Goal: Task Accomplishment & Management: Manage account settings

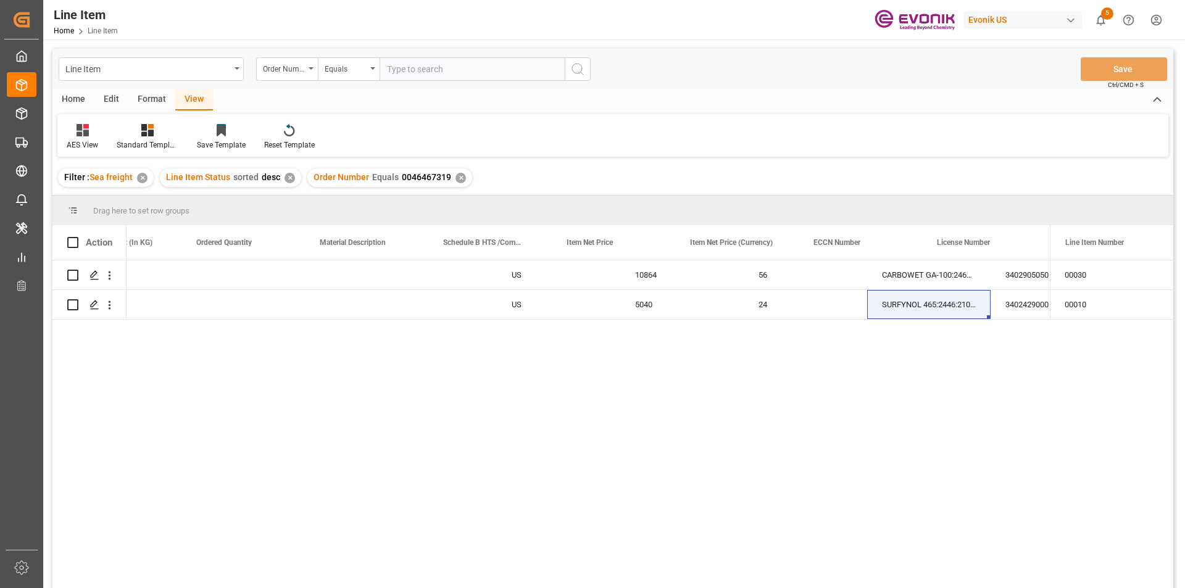
scroll to position [0, 562]
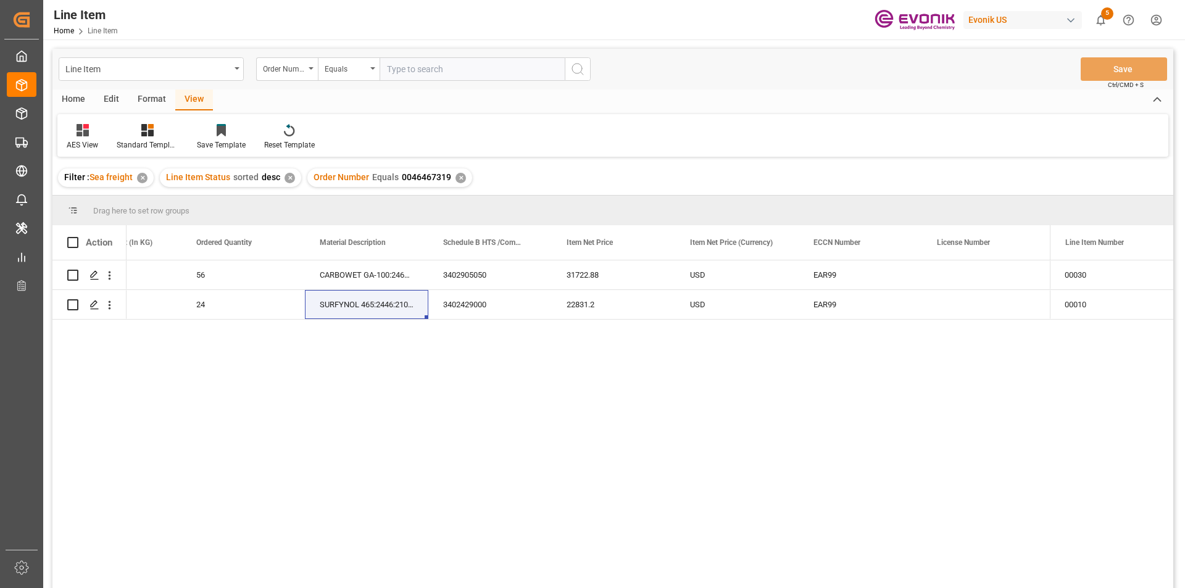
click at [460, 179] on div "✕" at bounding box center [461, 178] width 10 height 10
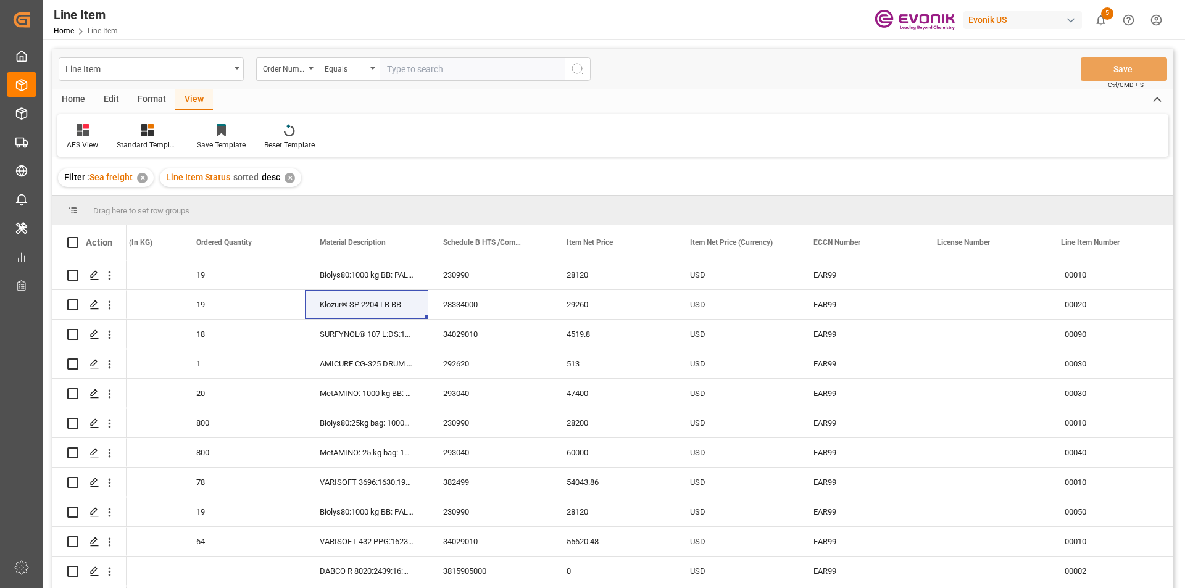
click at [431, 72] on input "text" at bounding box center [472, 68] width 185 height 23
type input "v"
paste input "2007148061"
type input "2007148061"
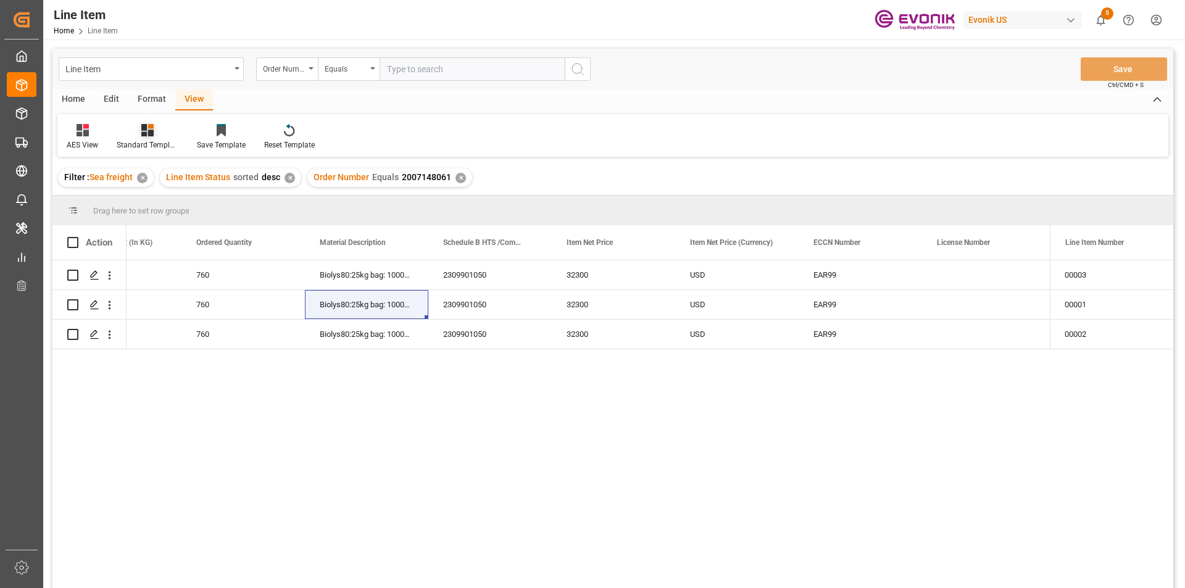
click at [160, 135] on div at bounding box center [148, 129] width 62 height 13
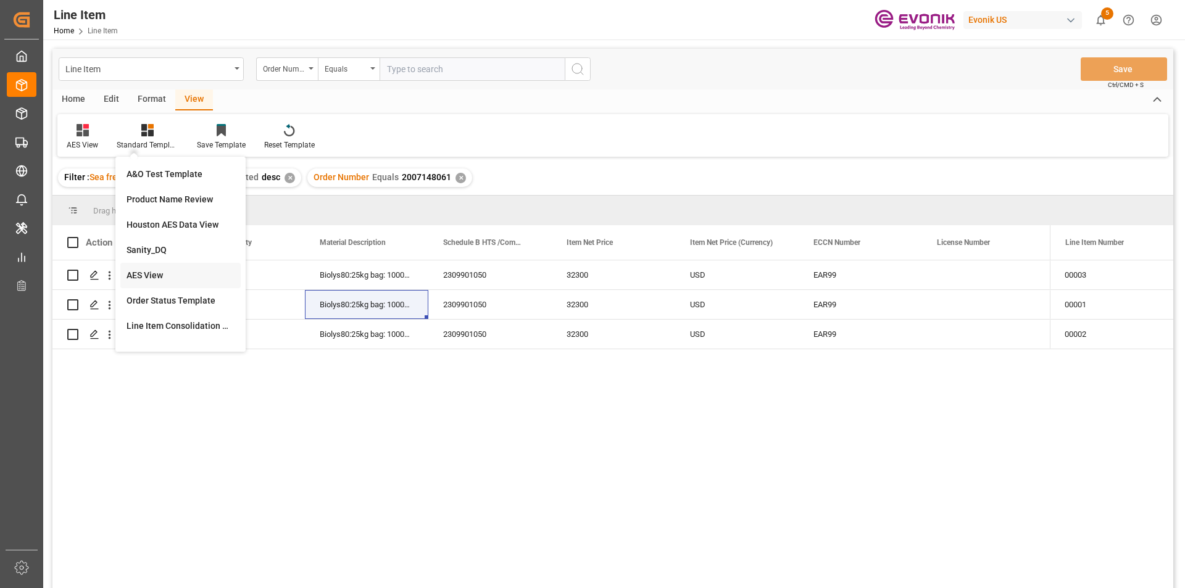
click at [157, 272] on div "AES View" at bounding box center [181, 275] width 108 height 13
click at [769, 291] on div "USD" at bounding box center [736, 304] width 123 height 29
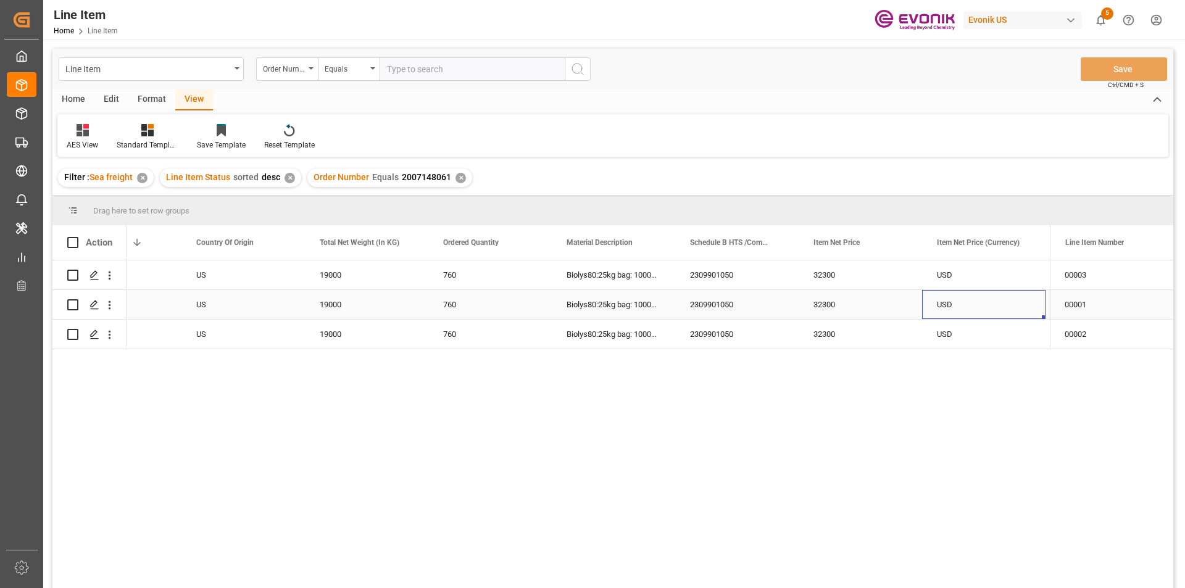
scroll to position [0, 315]
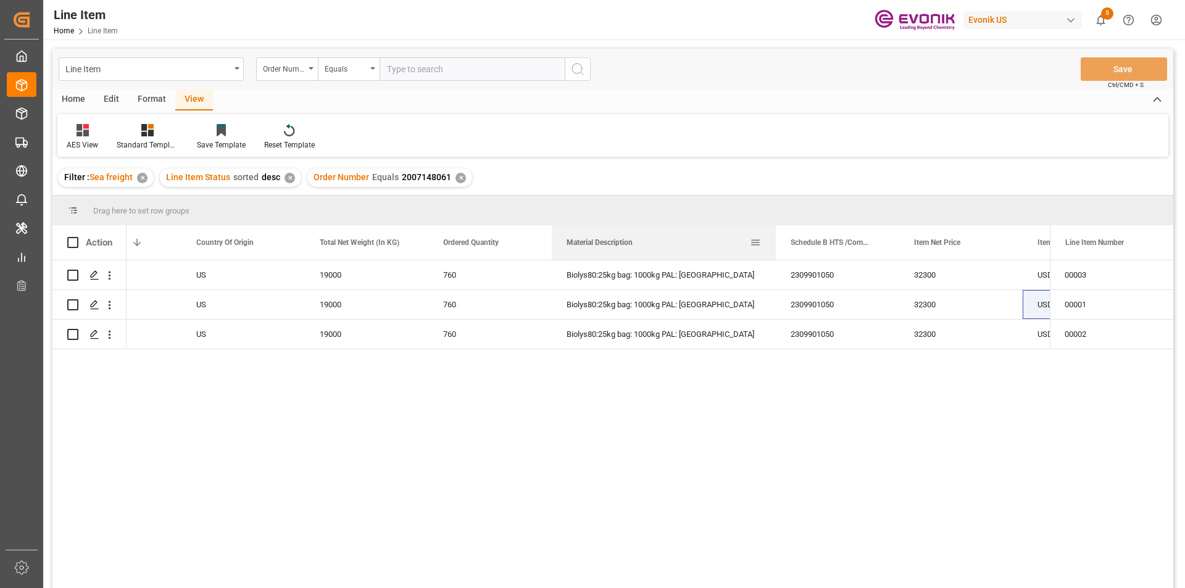
drag, startPoint x: 673, startPoint y: 240, endPoint x: 774, endPoint y: 243, distance: 100.7
click at [774, 243] on div at bounding box center [775, 242] width 5 height 35
drag, startPoint x: 774, startPoint y: 243, endPoint x: 801, endPoint y: 244, distance: 27.2
click at [801, 244] on div at bounding box center [803, 242] width 5 height 35
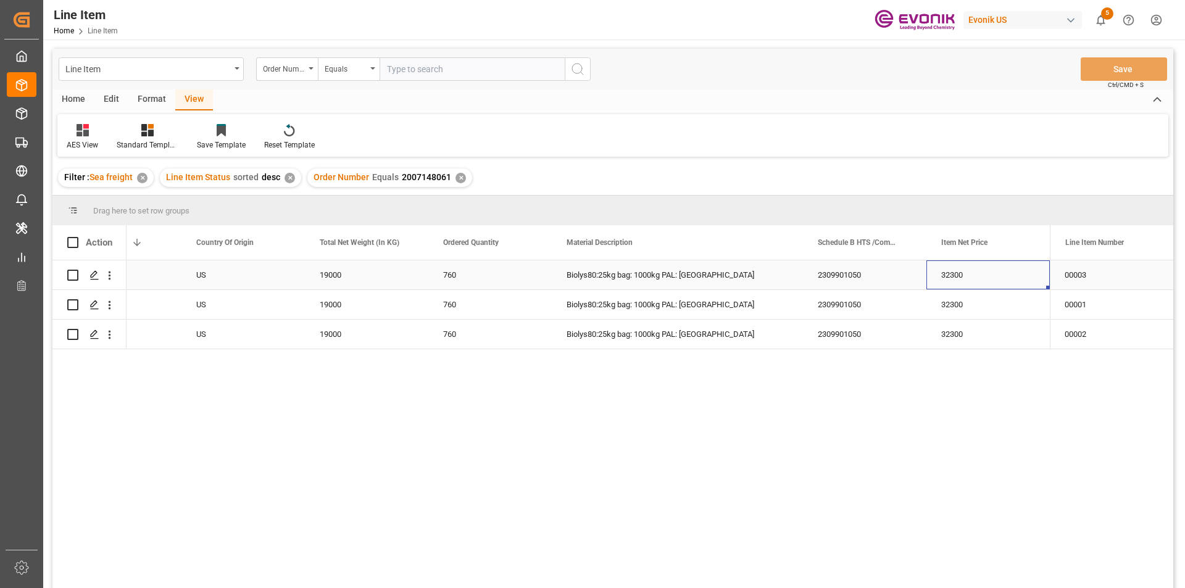
click at [940, 277] on div "32300" at bounding box center [987, 274] width 123 height 29
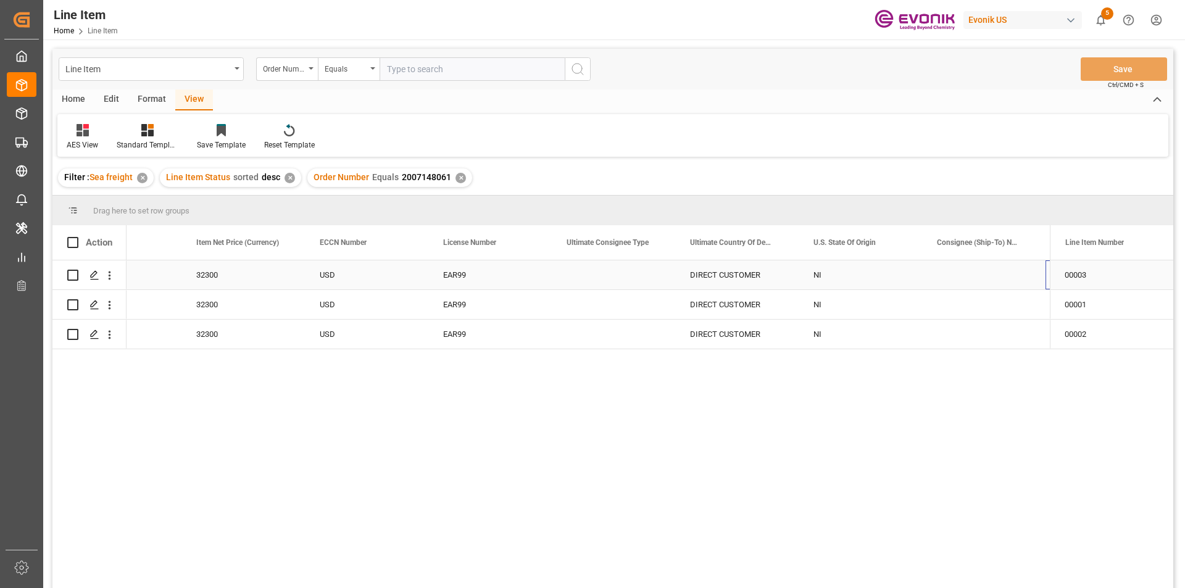
scroll to position [0, 1184]
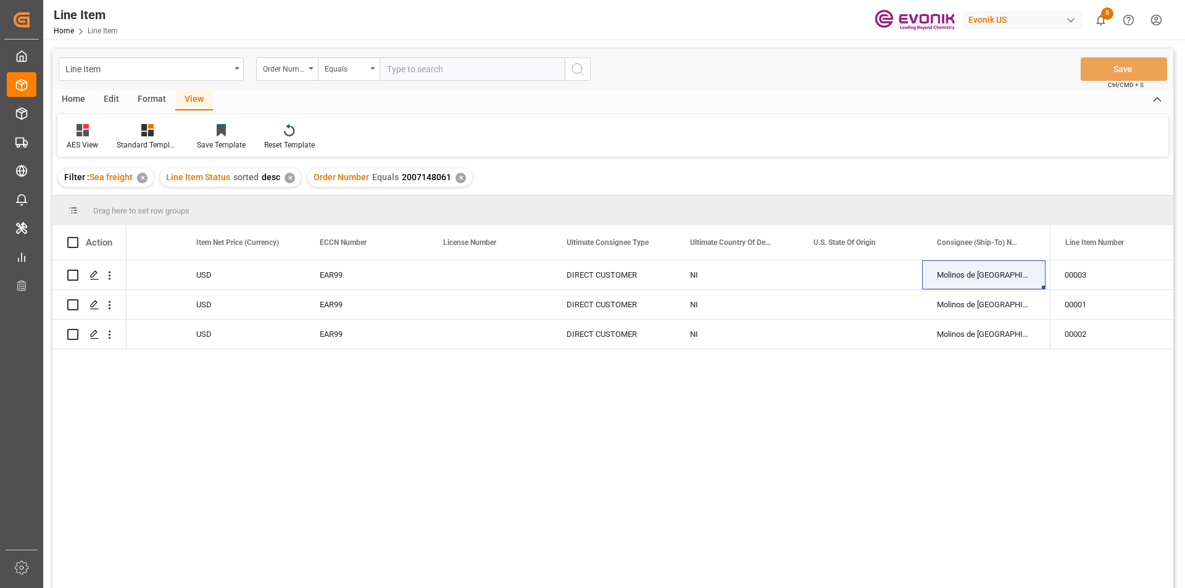
click at [110, 555] on div "2309901050 32300 USD EAR99 DIRECT CUSTOMER NI Molinos de Nicaragua S.A. 000000 …" at bounding box center [612, 425] width 1121 height 331
click at [457, 175] on div "✕" at bounding box center [461, 178] width 10 height 10
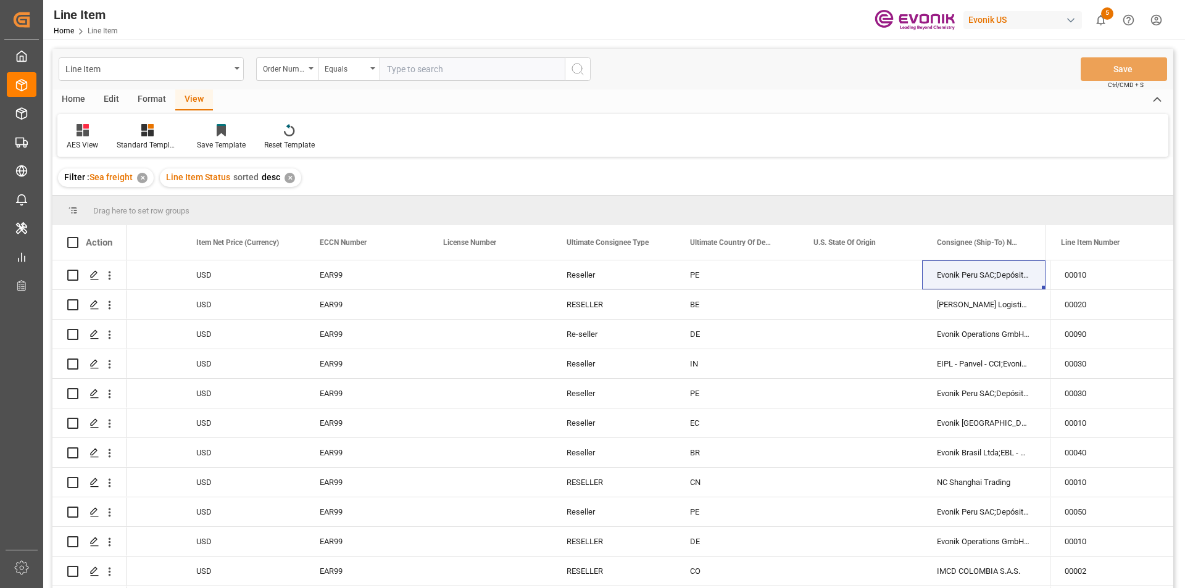
click at [451, 74] on input "text" at bounding box center [472, 68] width 185 height 23
paste input "0046469748"
type input "0046469748"
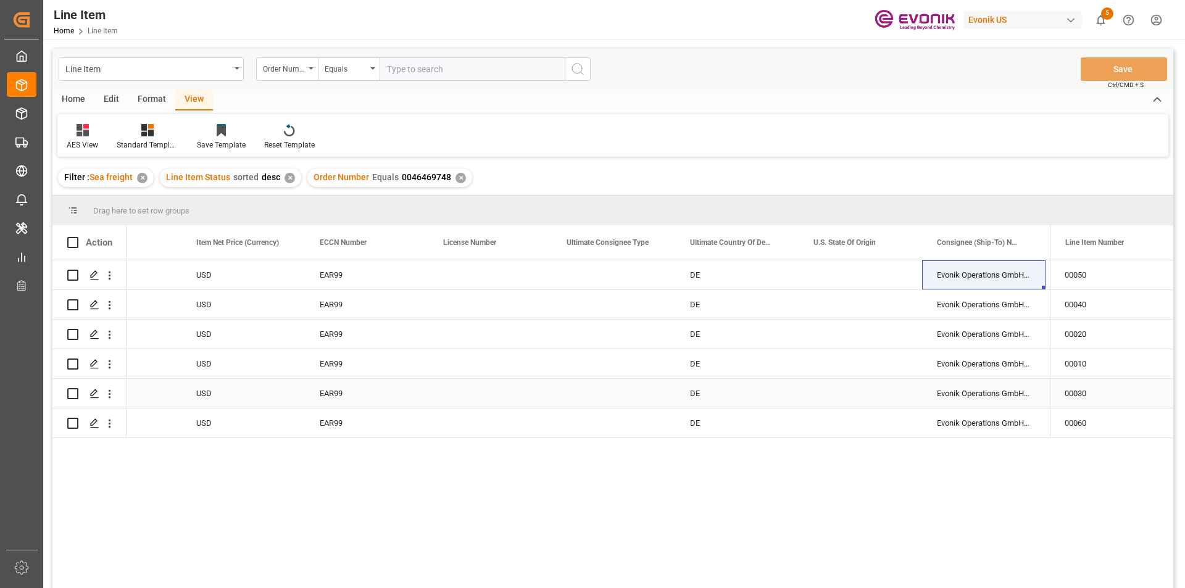
click at [767, 383] on div "DE" at bounding box center [736, 393] width 123 height 29
click at [312, 359] on div "EAR99" at bounding box center [366, 363] width 123 height 29
click at [151, 137] on div "Standard Templates" at bounding box center [147, 136] width 80 height 27
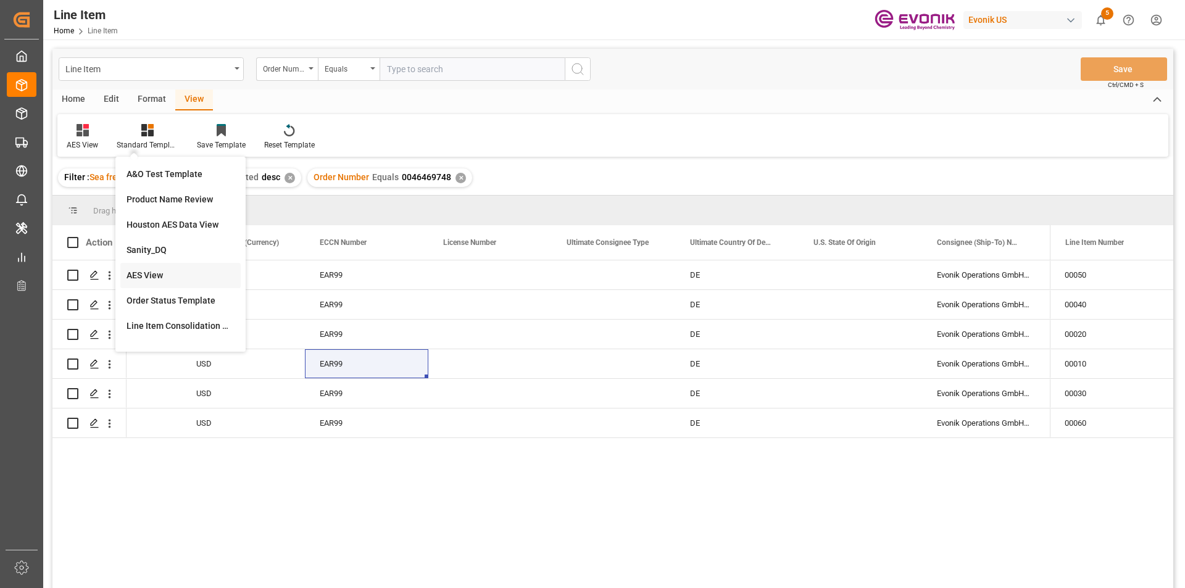
click at [207, 280] on div "AES View" at bounding box center [181, 275] width 108 height 13
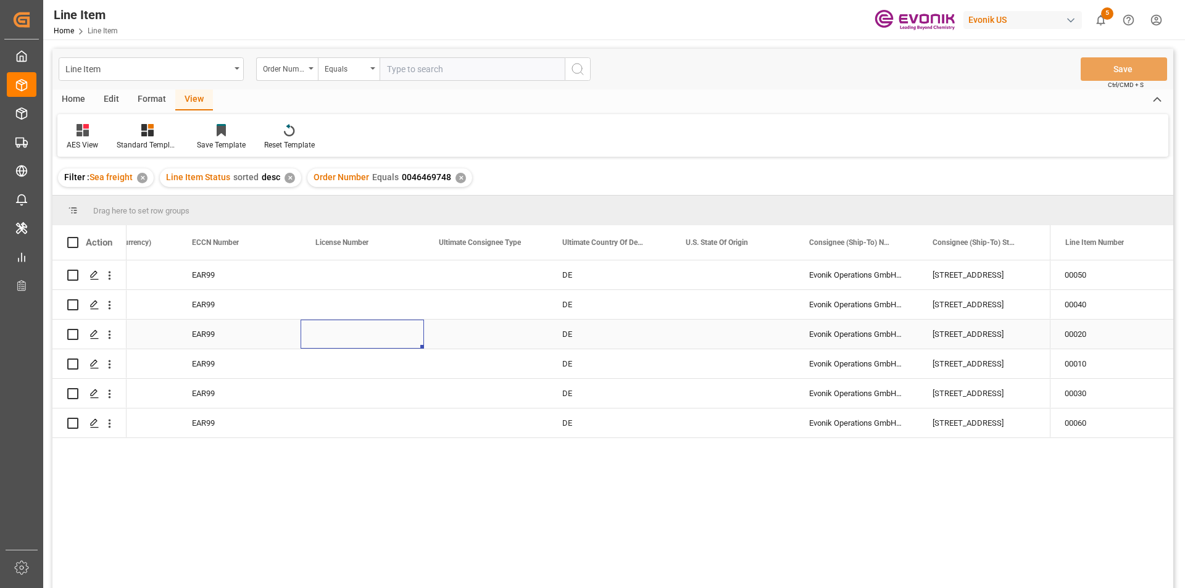
click at [370, 326] on div "Press SPACE to select this row." at bounding box center [362, 334] width 123 height 29
click at [142, 131] on icon at bounding box center [147, 130] width 12 height 12
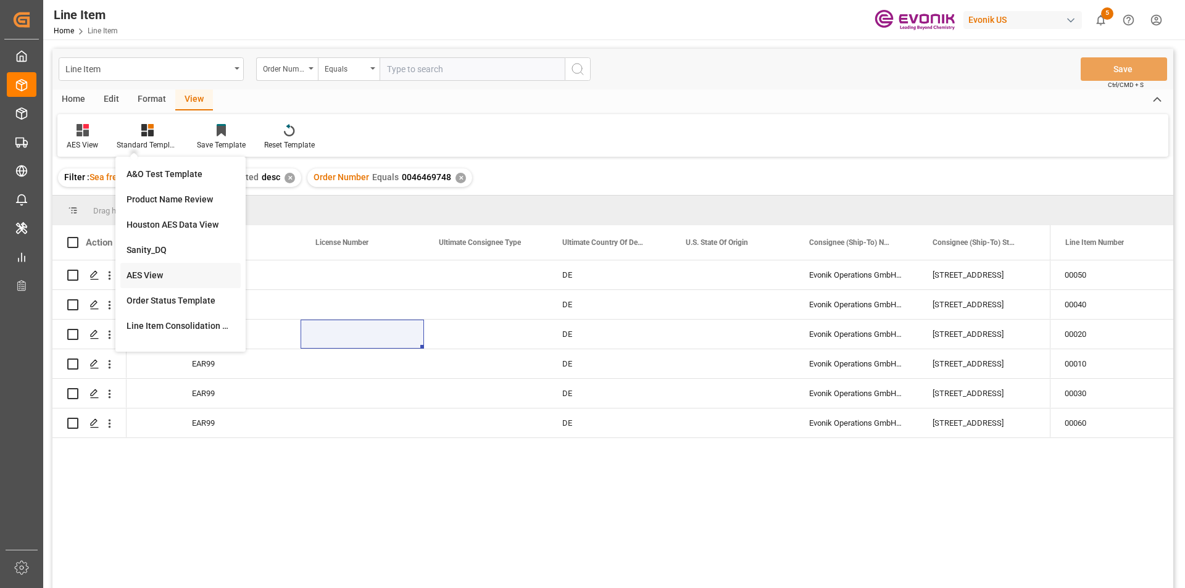
click at [186, 268] on div "AES View" at bounding box center [180, 275] width 120 height 25
click at [328, 303] on div "Press SPACE to select this row." at bounding box center [362, 304] width 123 height 29
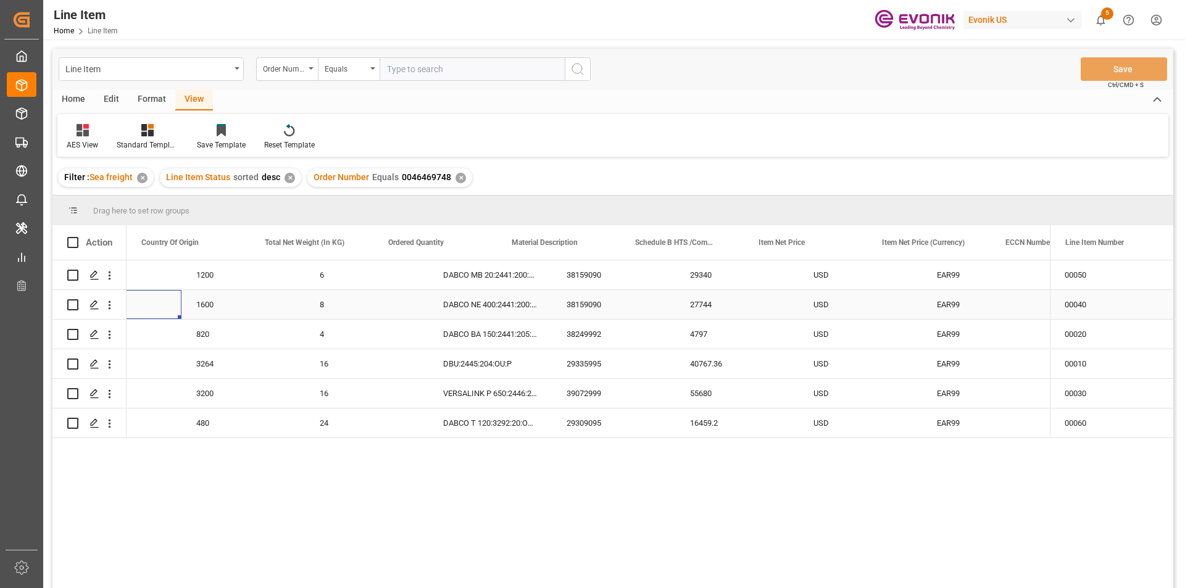
scroll to position [0, 370]
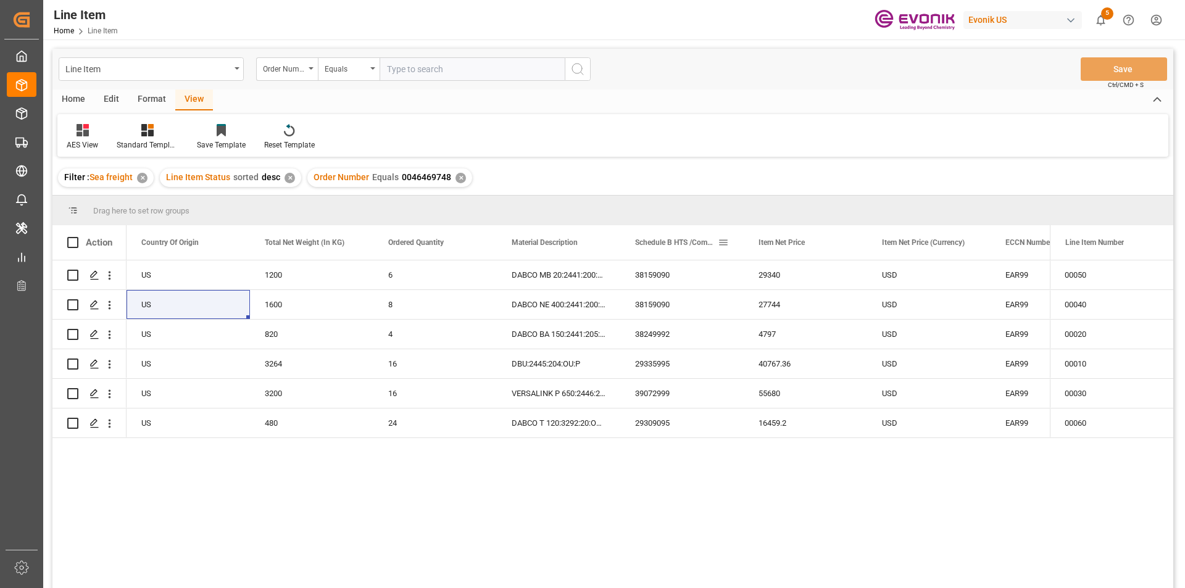
drag, startPoint x: 621, startPoint y: 240, endPoint x: 643, endPoint y: 234, distance: 23.1
click at [643, 234] on div "Schedule B HTS /Commodity Code (HS Code)" at bounding box center [681, 242] width 123 height 35
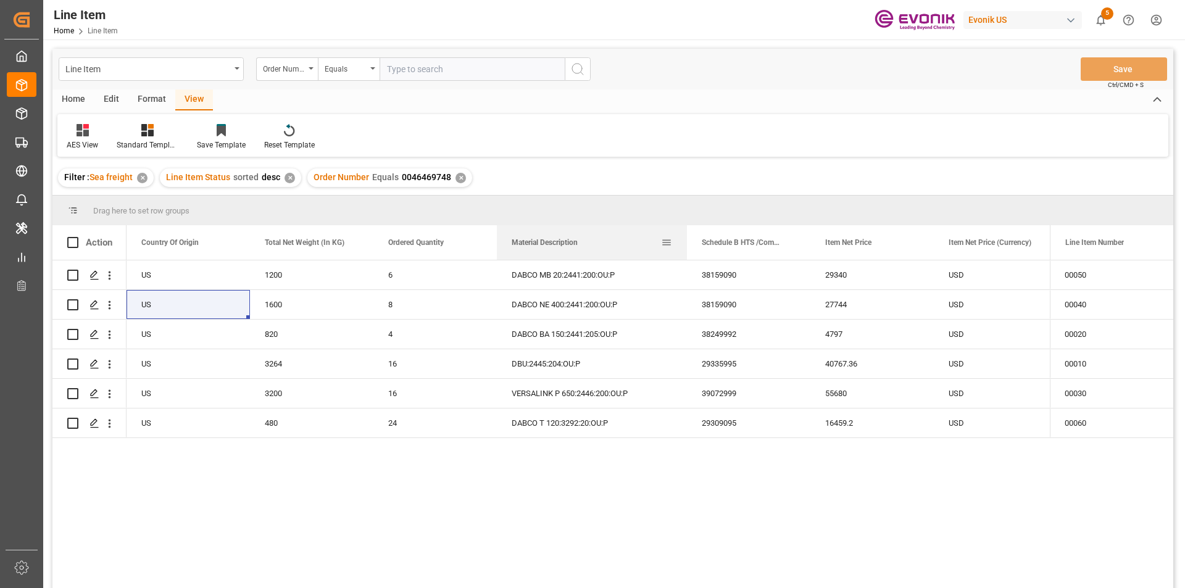
drag, startPoint x: 618, startPoint y: 244, endPoint x: 685, endPoint y: 234, distance: 67.5
click at [685, 234] on div at bounding box center [686, 242] width 5 height 35
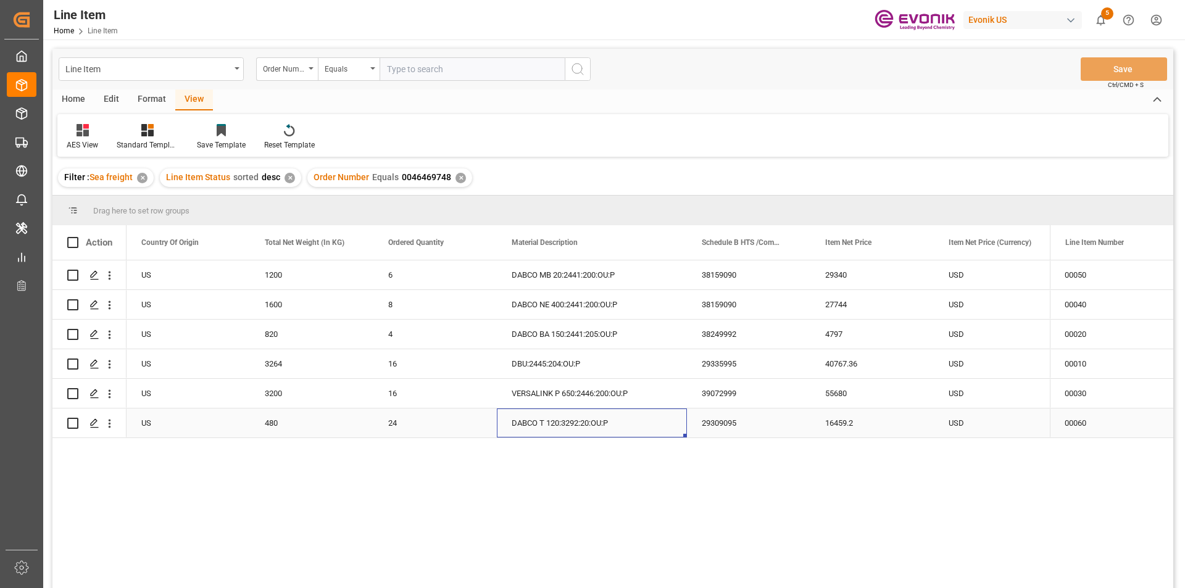
click at [551, 423] on div "DABCO T 120:3292:20:OU:P" at bounding box center [592, 423] width 190 height 29
click at [589, 301] on div "DABCO NE 400:2441:200:OU:P" at bounding box center [592, 304] width 190 height 29
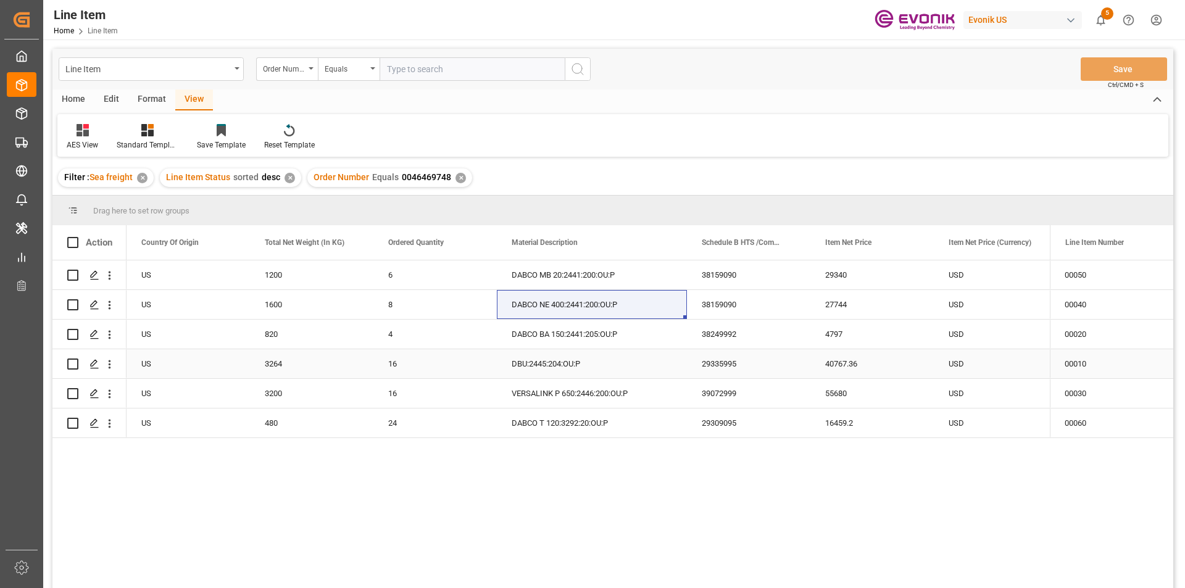
click at [601, 359] on div "DBU:2445:204:OU:P" at bounding box center [592, 363] width 190 height 29
click at [847, 360] on div "40767.36" at bounding box center [871, 363] width 123 height 29
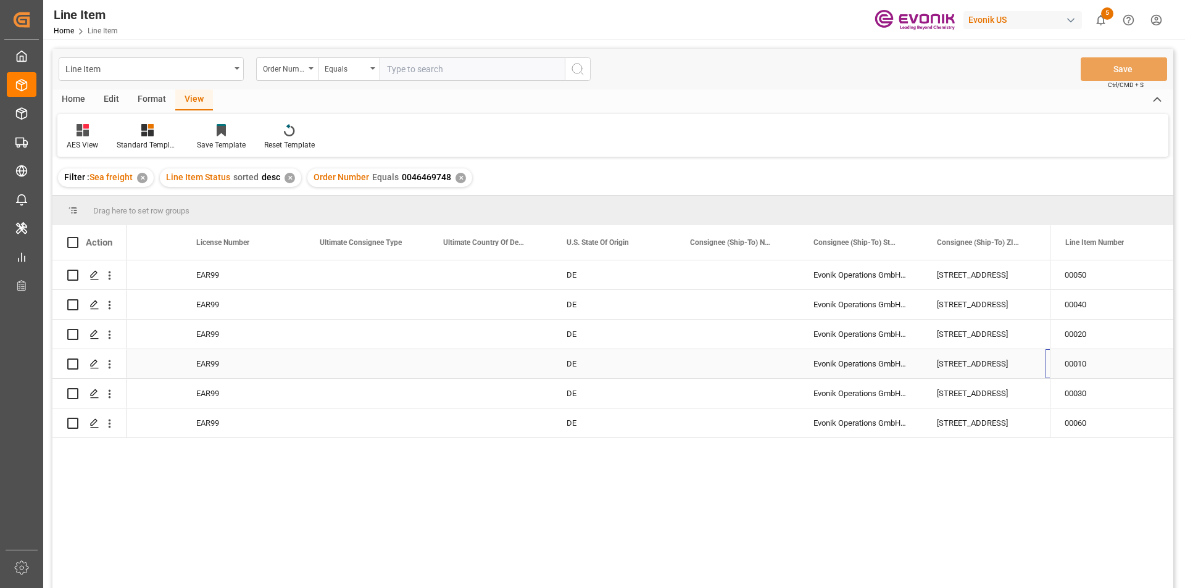
scroll to position [0, 1370]
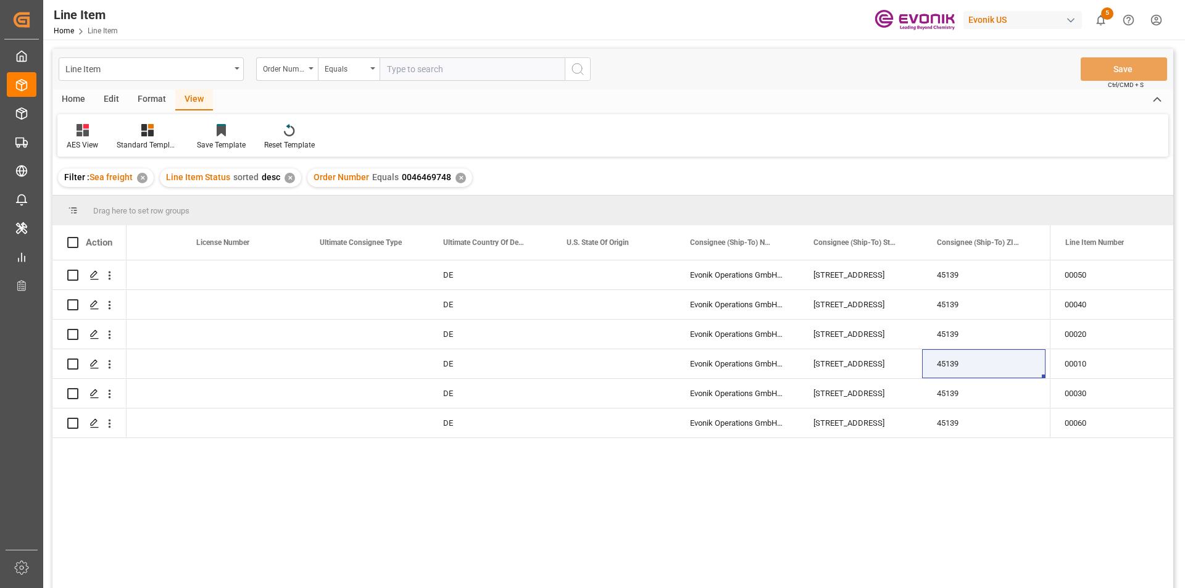
click at [458, 178] on div "✕" at bounding box center [461, 178] width 10 height 10
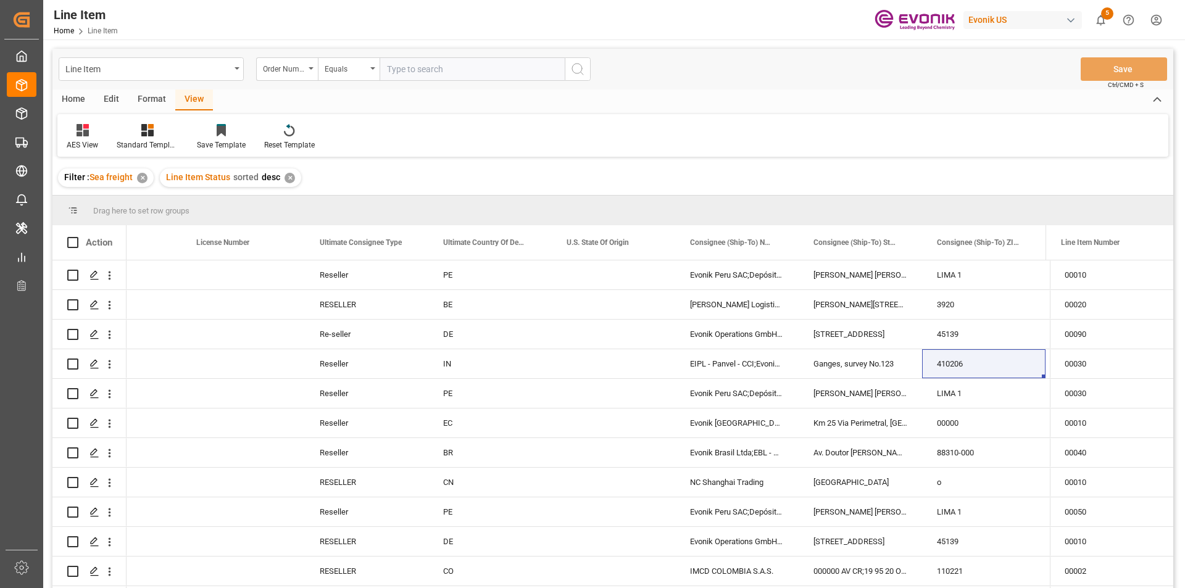
click at [428, 70] on input "text" at bounding box center [472, 68] width 185 height 23
paste input "0046407978"
type input "0046407978"
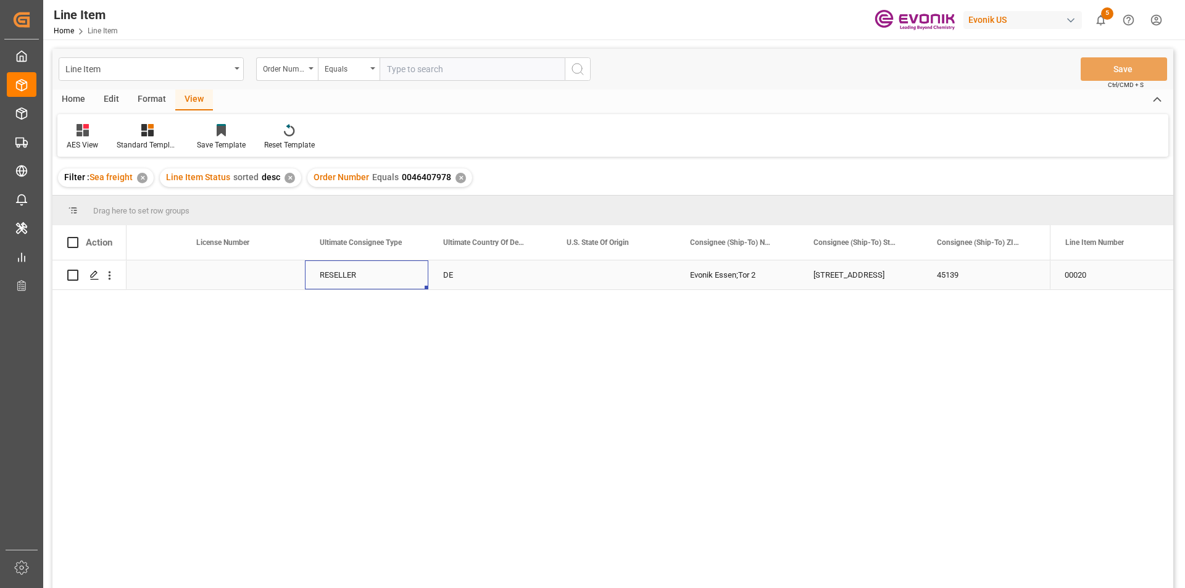
click at [363, 267] on div "RESELLER" at bounding box center [366, 274] width 123 height 29
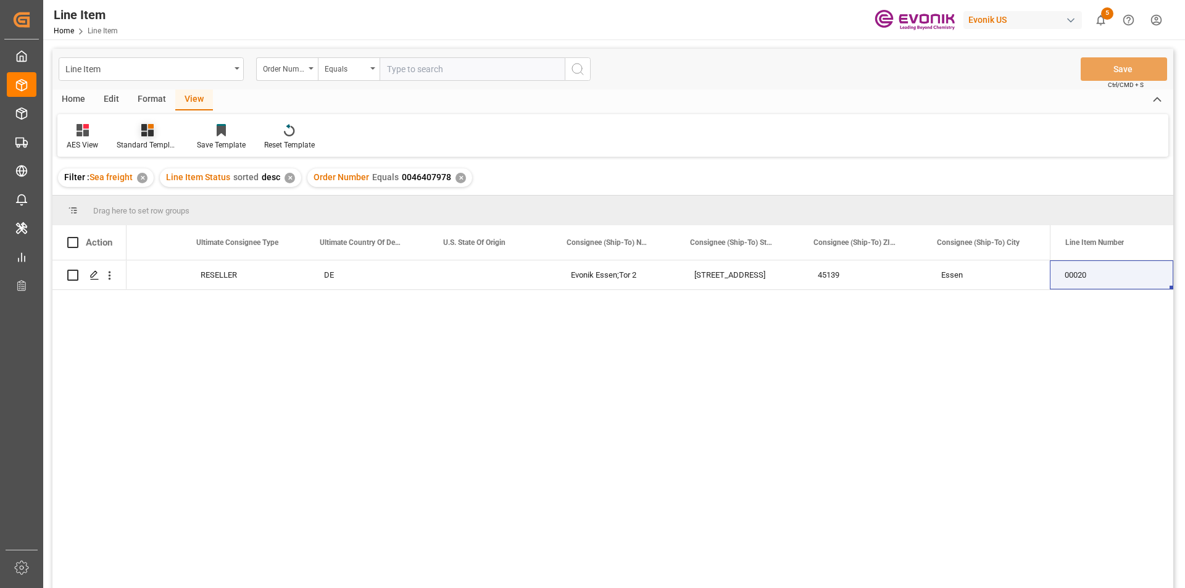
click at [136, 131] on div at bounding box center [148, 129] width 62 height 13
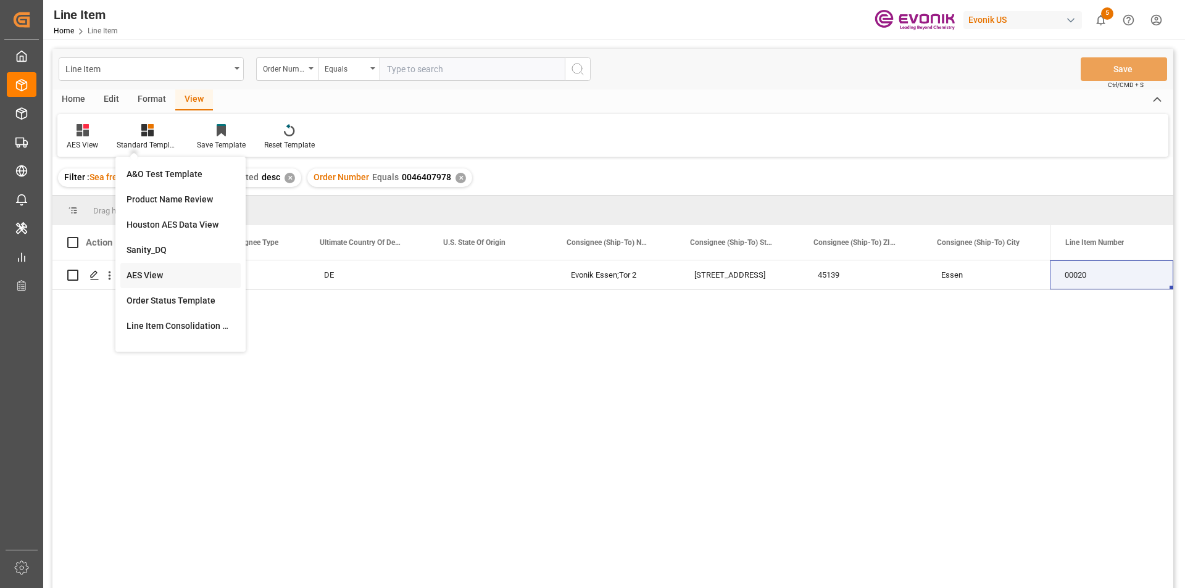
click at [177, 273] on div "AES View" at bounding box center [181, 275] width 108 height 13
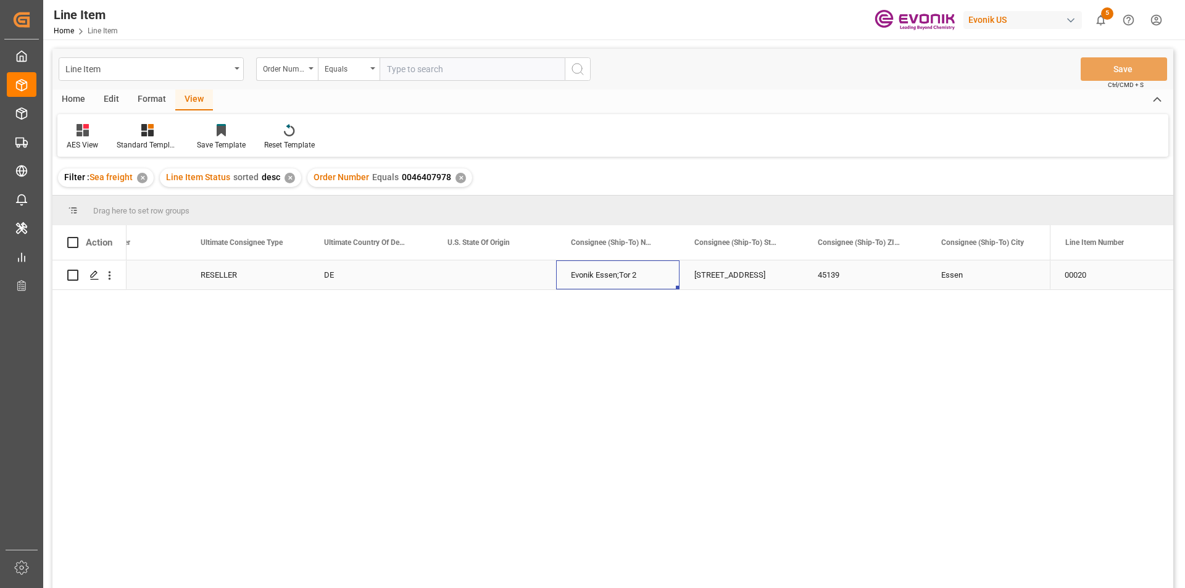
click at [657, 273] on div "Evonik Essen;Tor 2" at bounding box center [617, 274] width 123 height 29
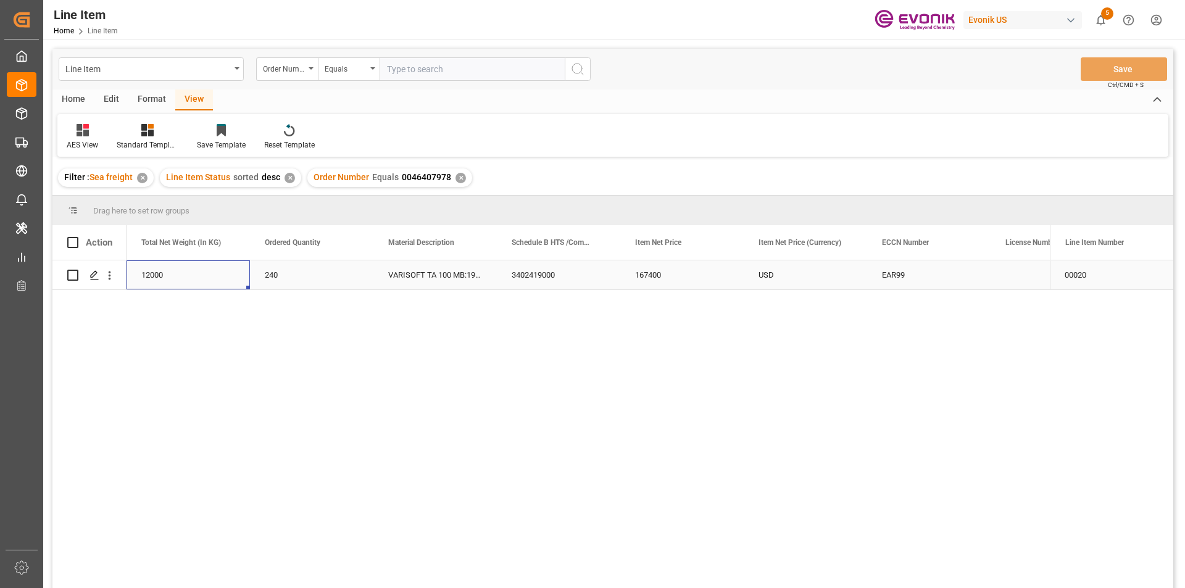
scroll to position [0, 370]
click at [472, 269] on div "240" at bounding box center [434, 274] width 123 height 29
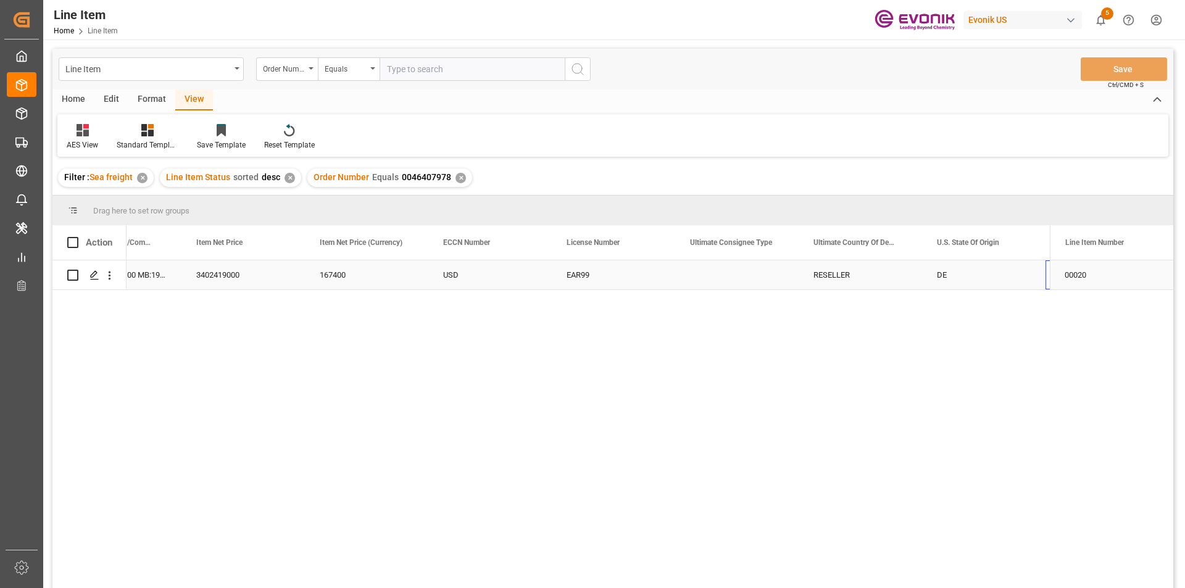
scroll to position [0, 0]
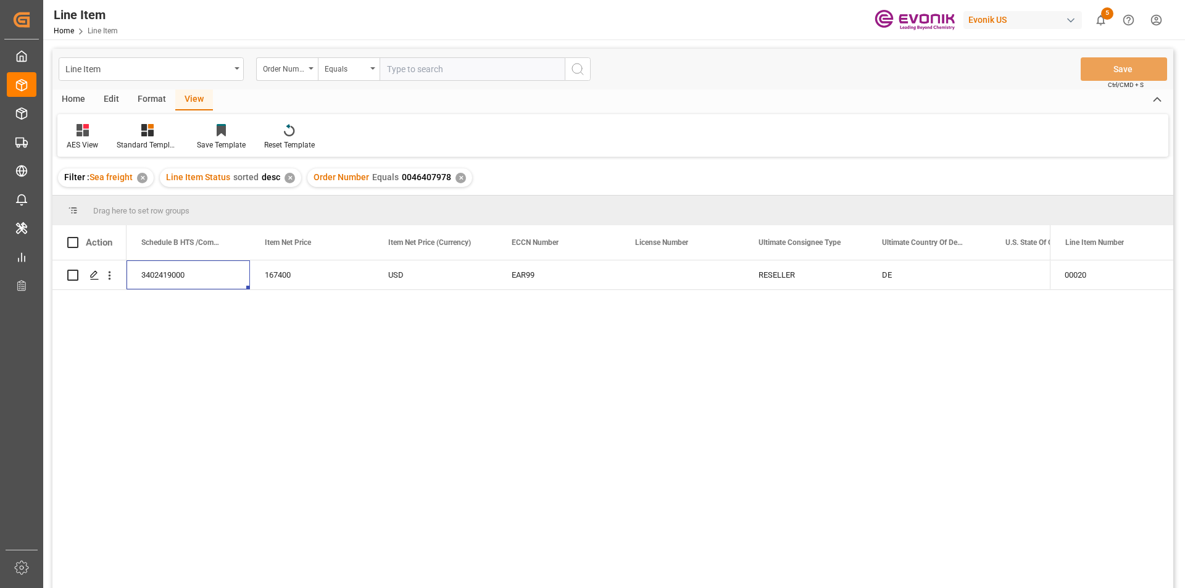
click at [456, 180] on div "✕" at bounding box center [461, 178] width 10 height 10
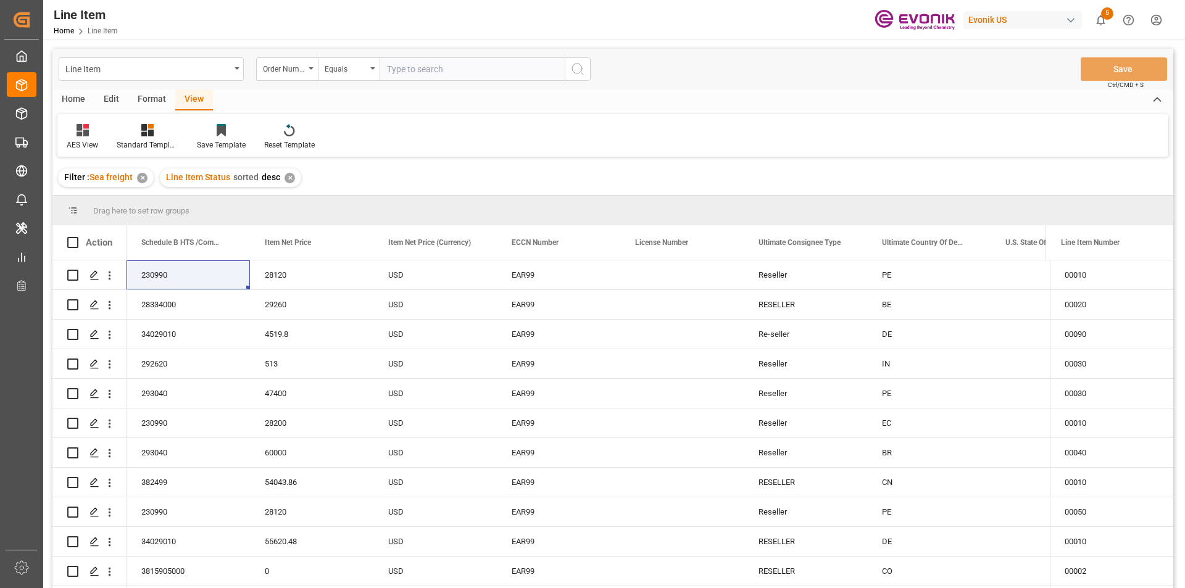
click at [420, 75] on input "text" at bounding box center [472, 68] width 185 height 23
paste input "2007133913"
type input "2007133913"
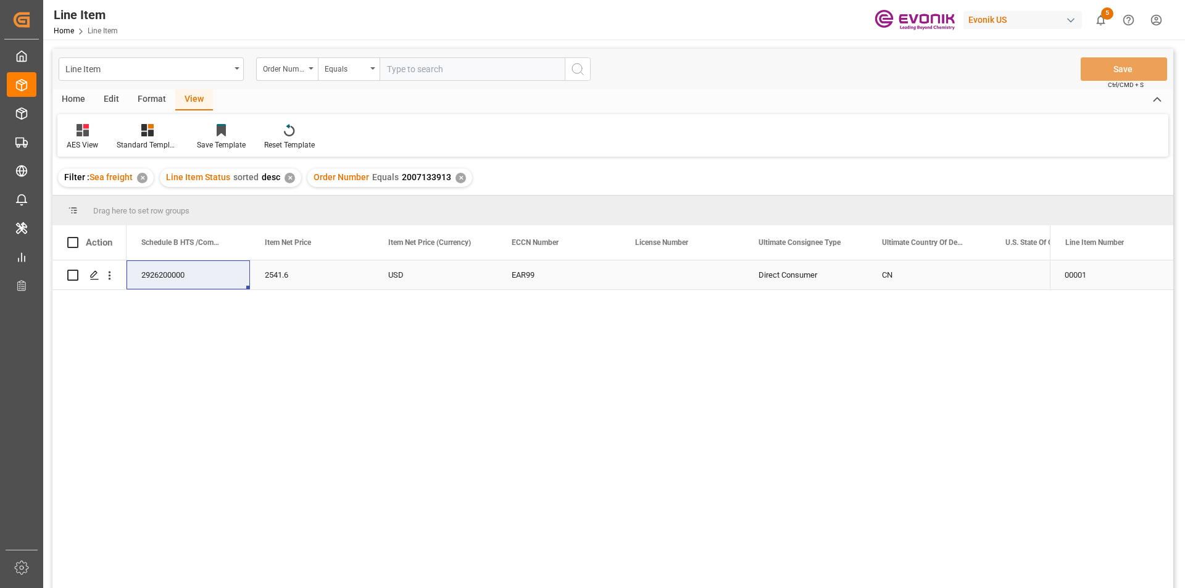
click at [394, 277] on div "USD" at bounding box center [434, 274] width 123 height 29
click at [716, 277] on div "Press SPACE to select this row." at bounding box center [681, 274] width 123 height 29
click at [965, 273] on div "USD" at bounding box center [928, 274] width 123 height 29
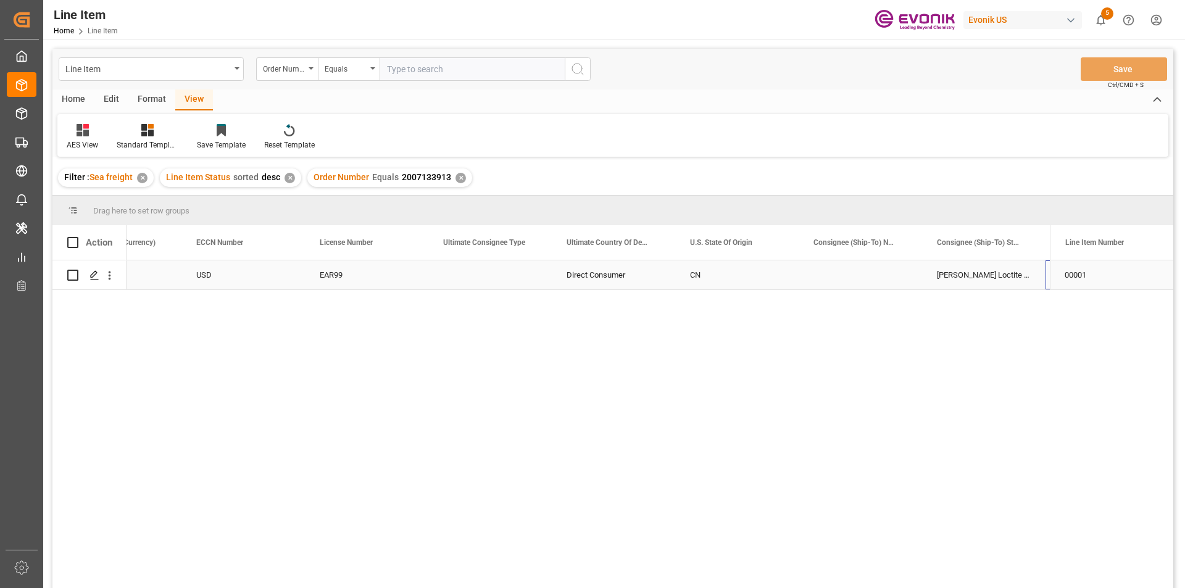
scroll to position [0, 1303]
click at [104, 273] on icon "open menu" at bounding box center [109, 275] width 13 height 13
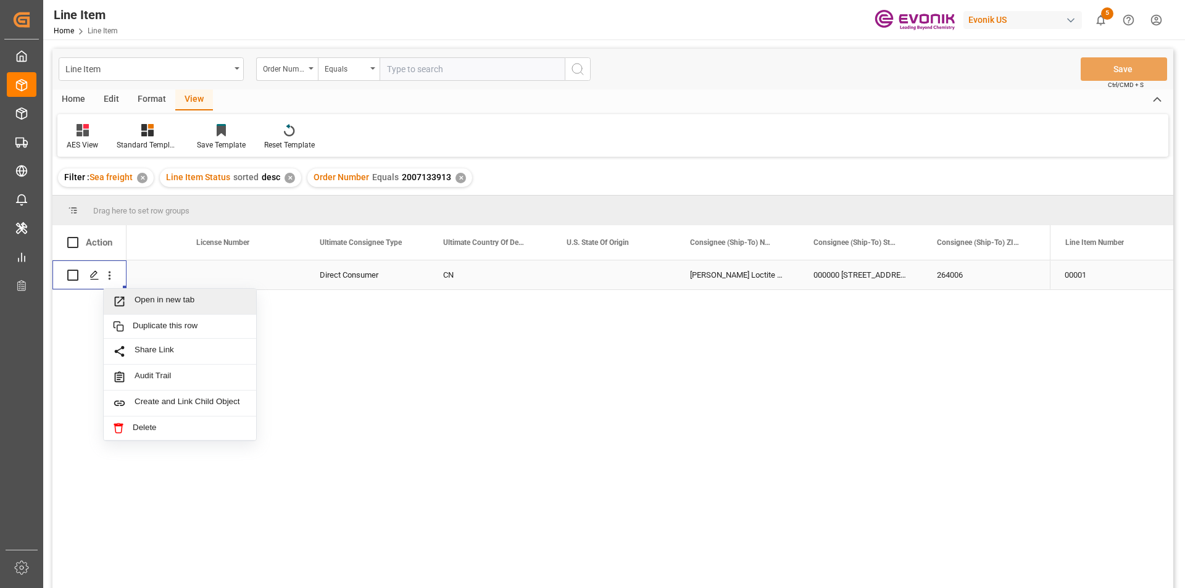
click at [178, 293] on div "Open in new tab" at bounding box center [180, 302] width 152 height 26
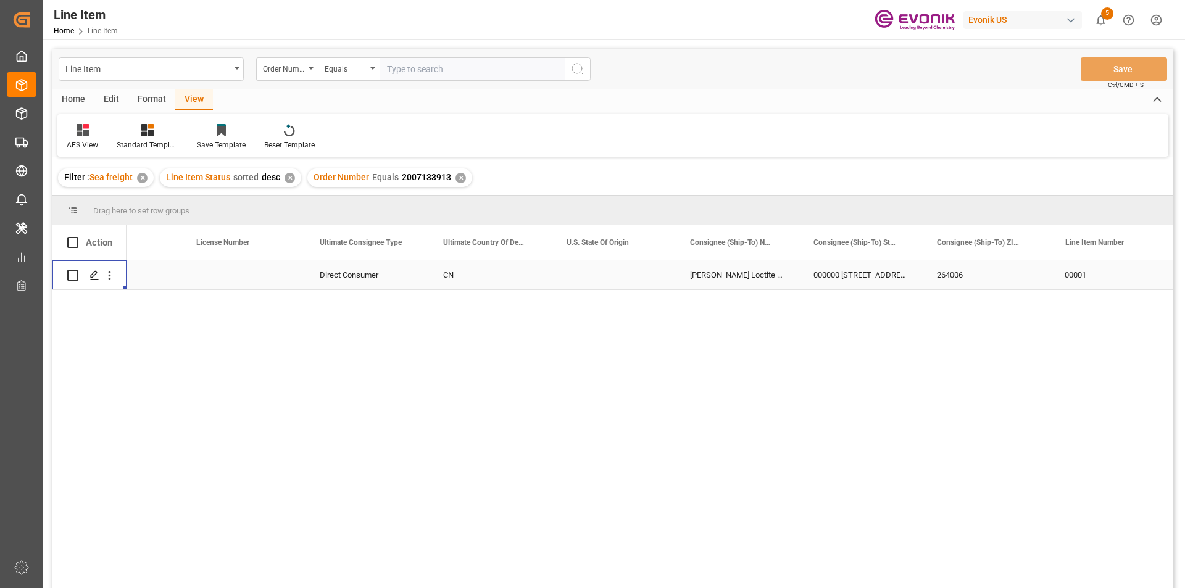
click at [459, 181] on div "✕" at bounding box center [461, 178] width 10 height 10
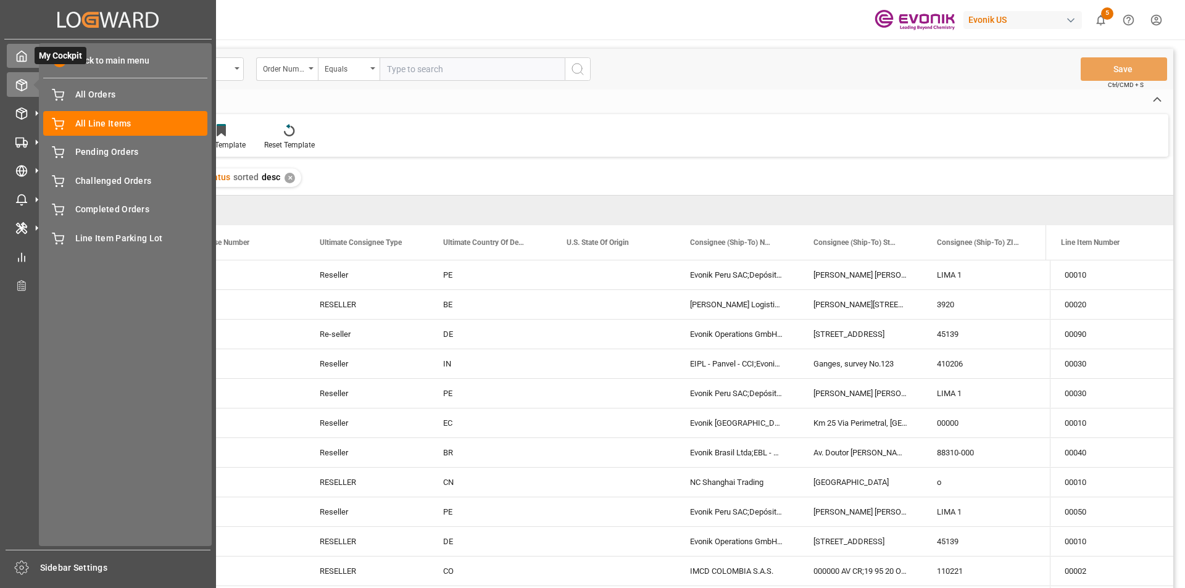
click at [21, 62] on icon at bounding box center [21, 56] width 9 height 10
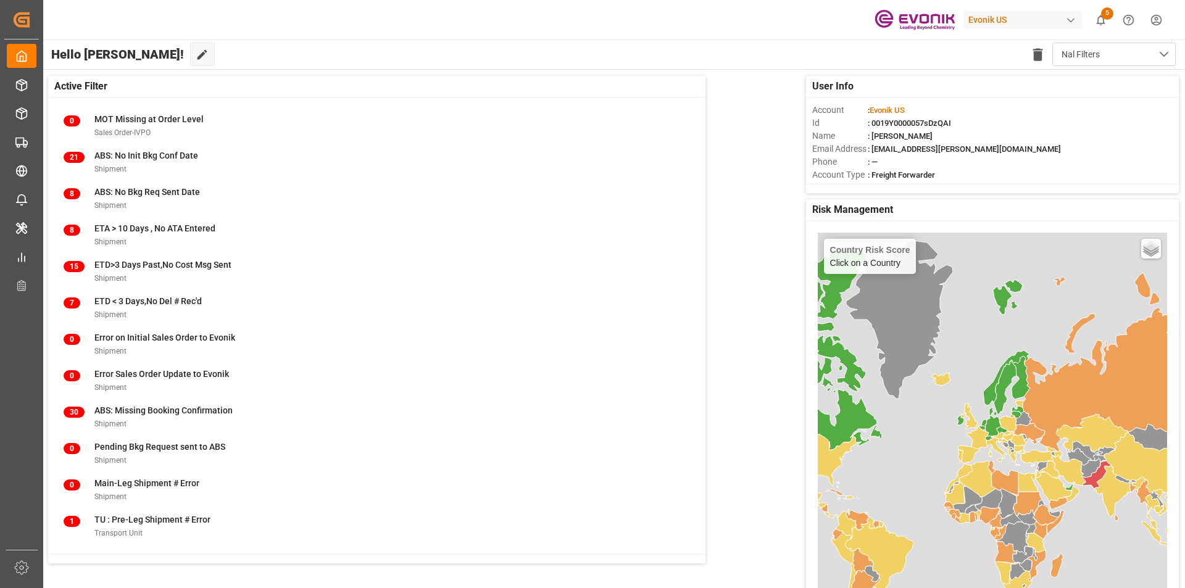
click at [1102, 17] on span "5" at bounding box center [1100, 20] width 13 height 13
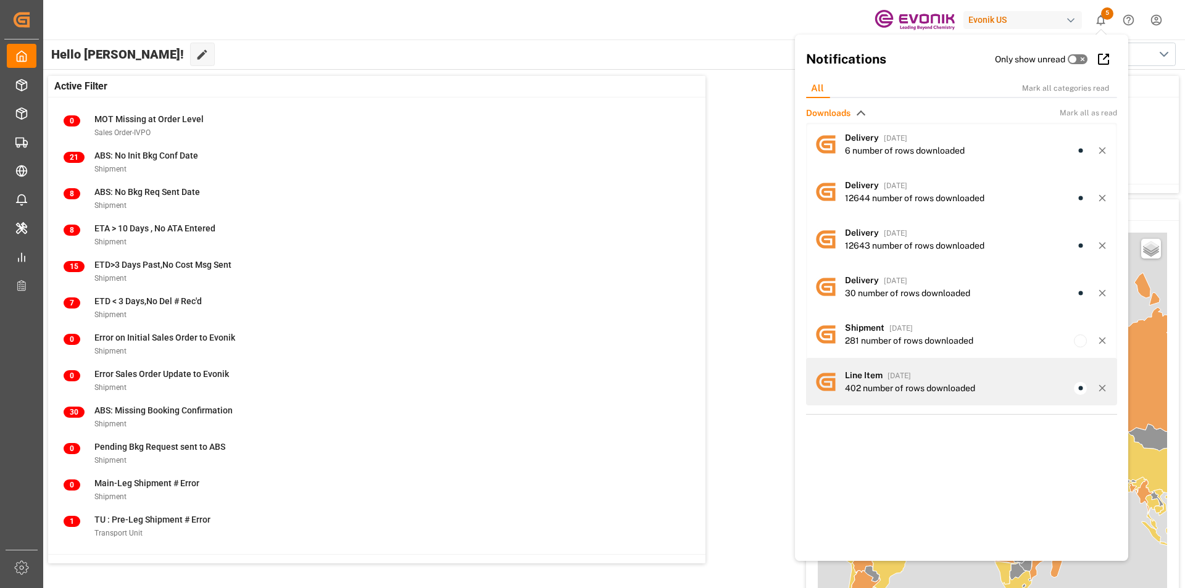
scroll to position [9, 0]
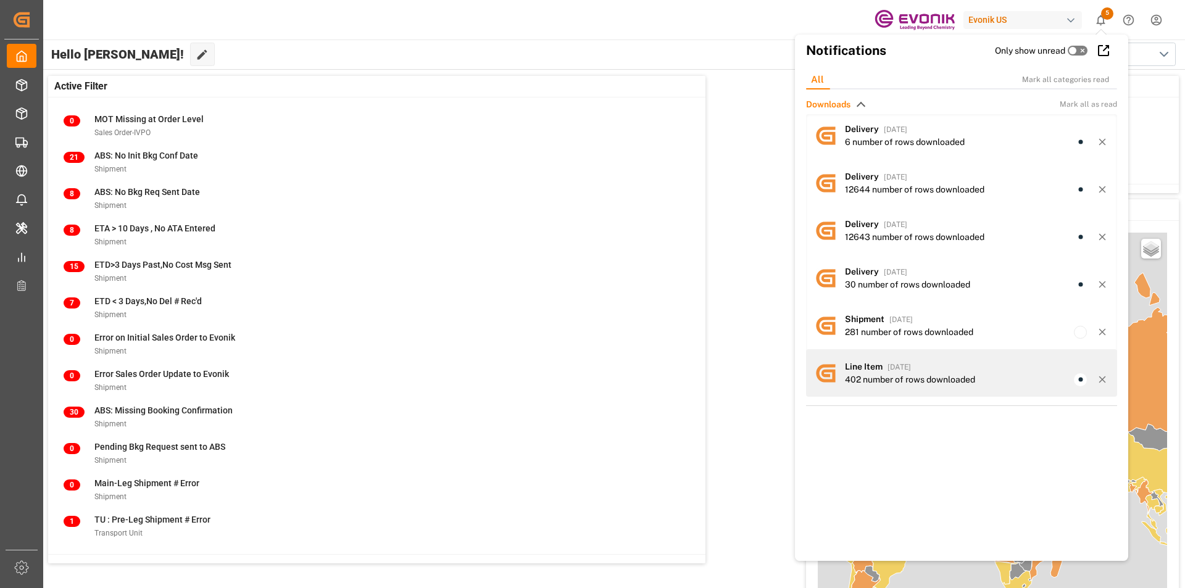
click at [872, 373] on div "402 number of rows downloaded" at bounding box center [910, 379] width 130 height 13
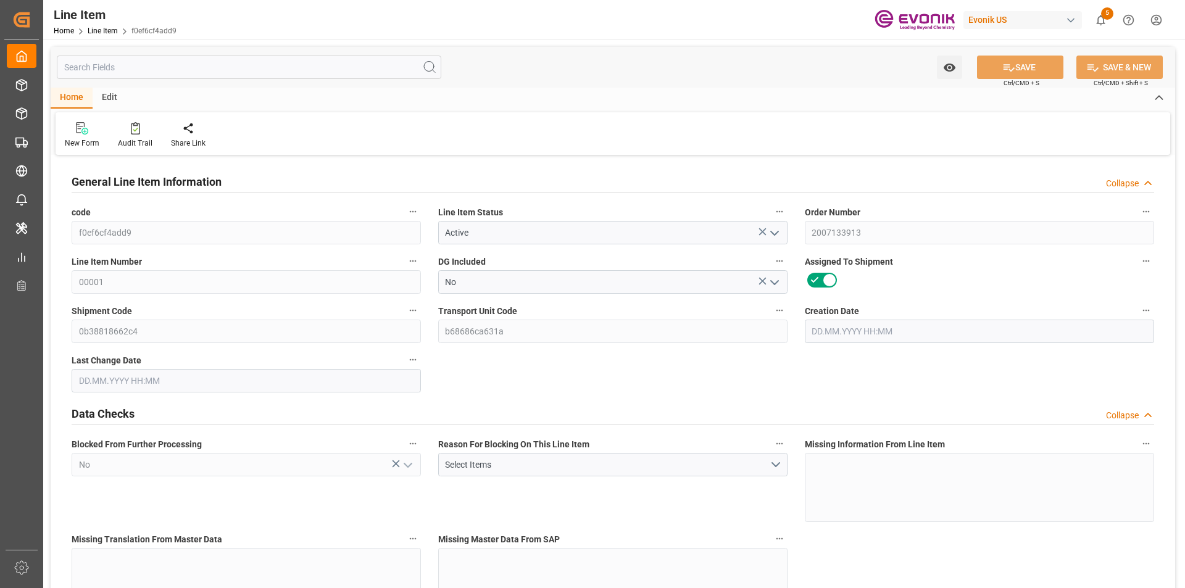
type input "2"
type input "284.272"
type input "240"
type input "2.043"
type input "8"
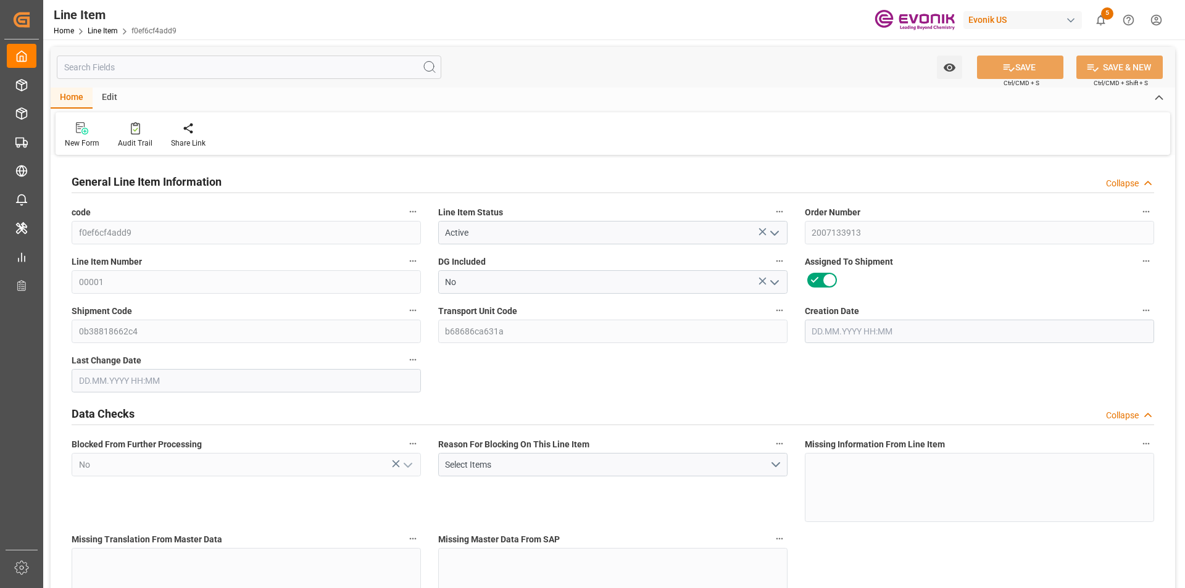
type input "2541.6"
type input "8"
type input "284.272"
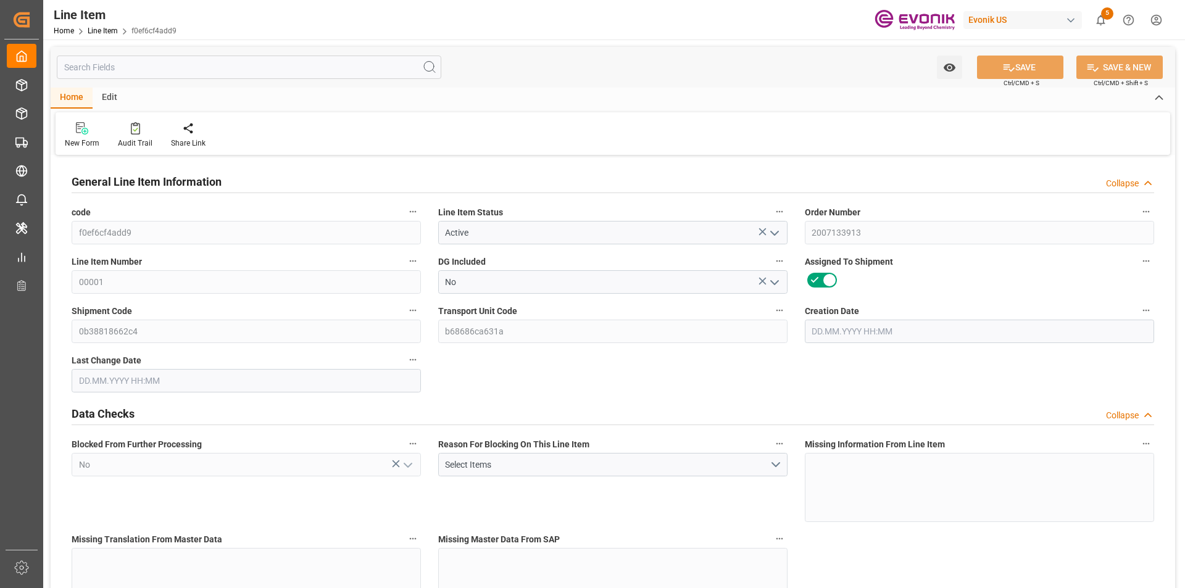
type input "324.272"
type input "240"
type input "2.043"
type input "2042.968"
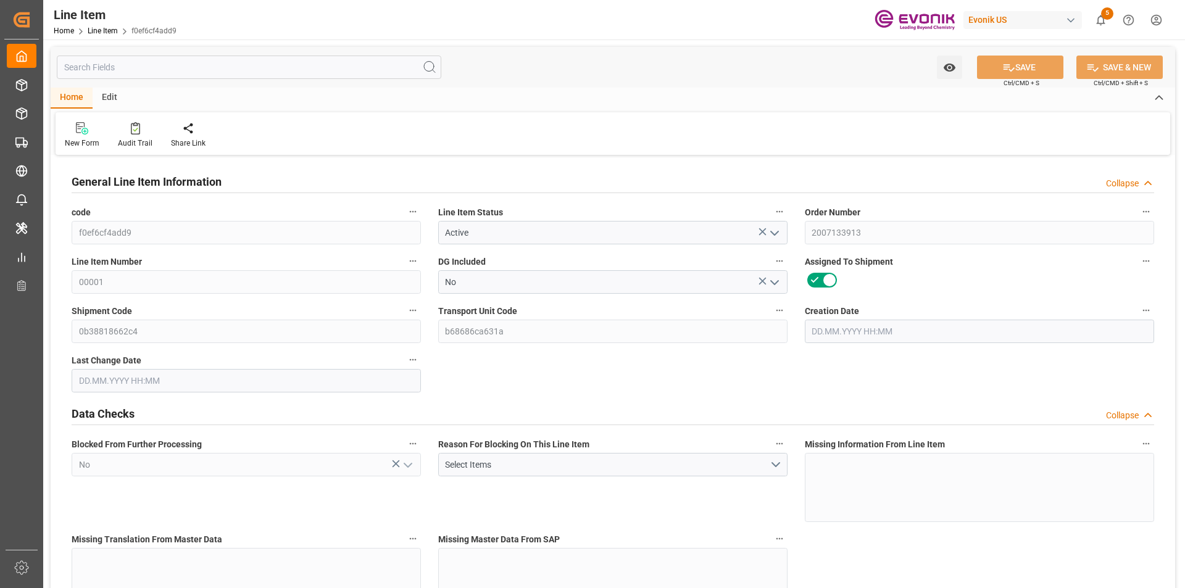
type input "0"
type input "[DATE] 18:49"
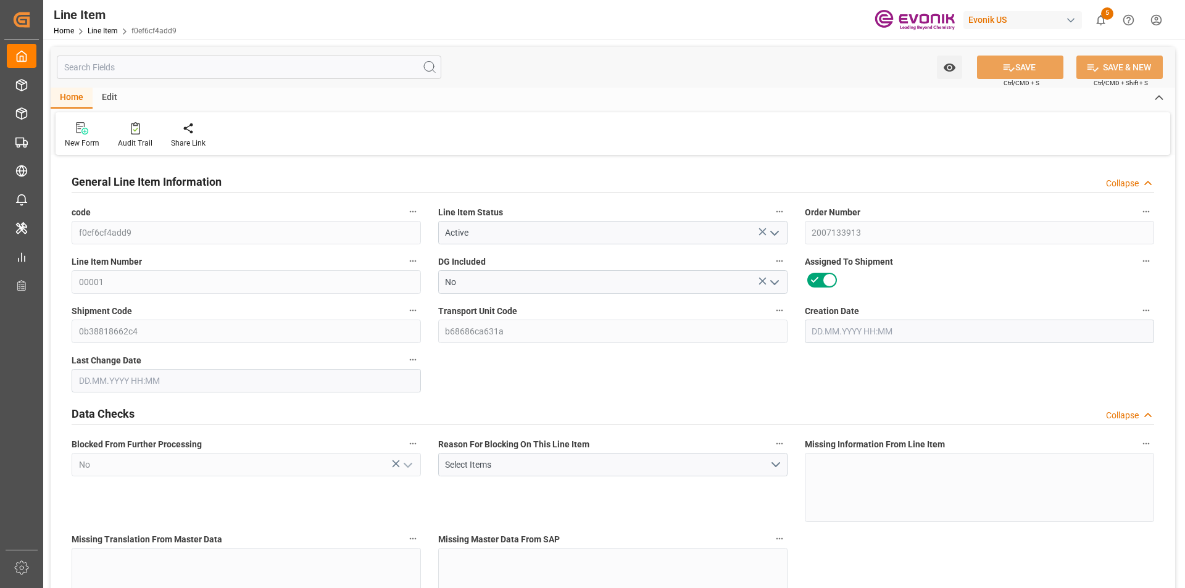
type input "[DATE] 18:52"
type input "[DATE]"
click at [156, 69] on input "text" at bounding box center [249, 67] width 385 height 23
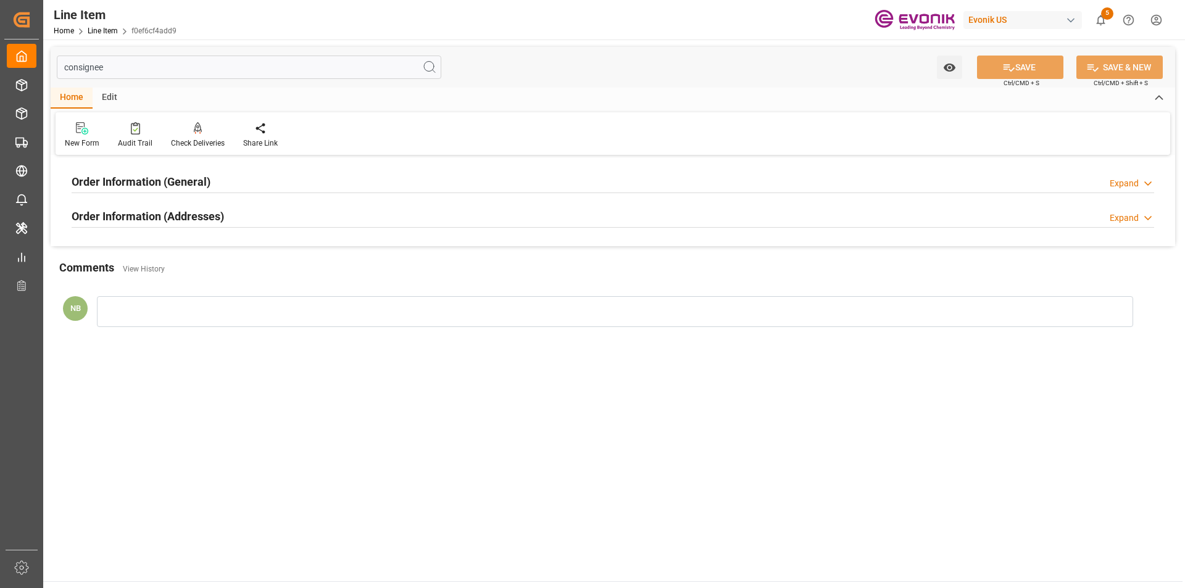
type input "consignee"
click at [249, 185] on div "Order Information (General) Expand" at bounding box center [613, 180] width 1083 height 23
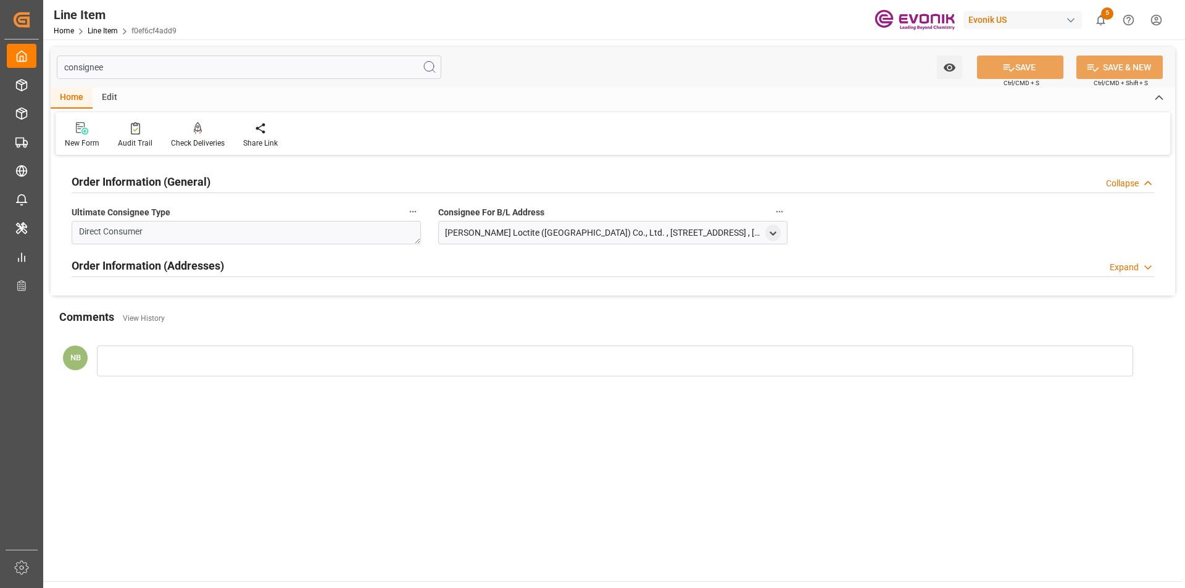
click at [249, 185] on div "Order Information (General) Collapse" at bounding box center [613, 180] width 1083 height 23
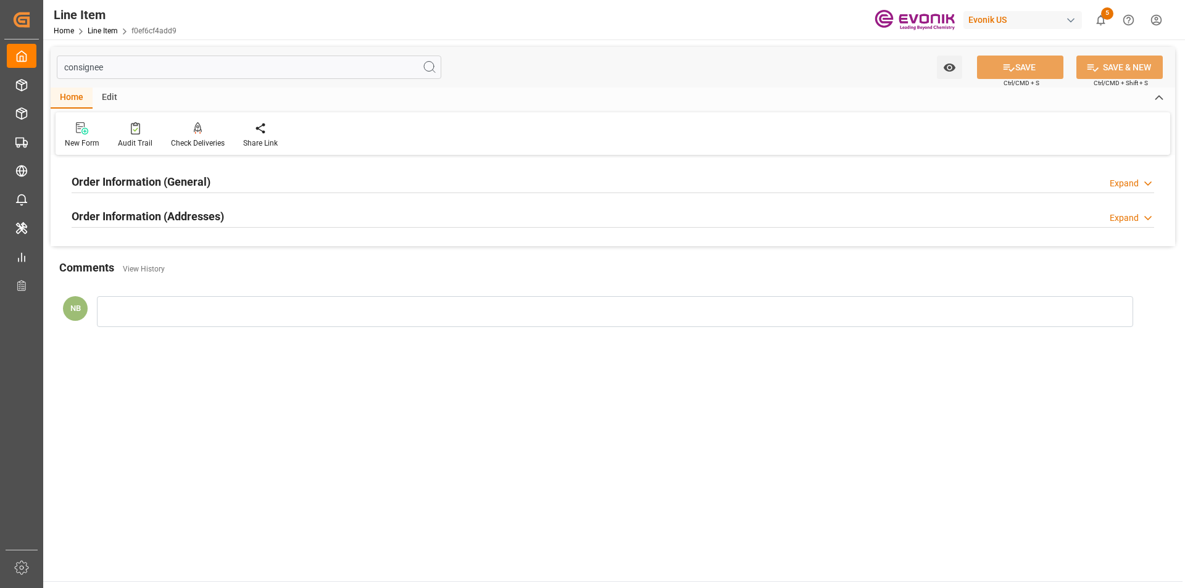
click at [231, 222] on div "Order Information (Addresses) Expand" at bounding box center [613, 215] width 1083 height 23
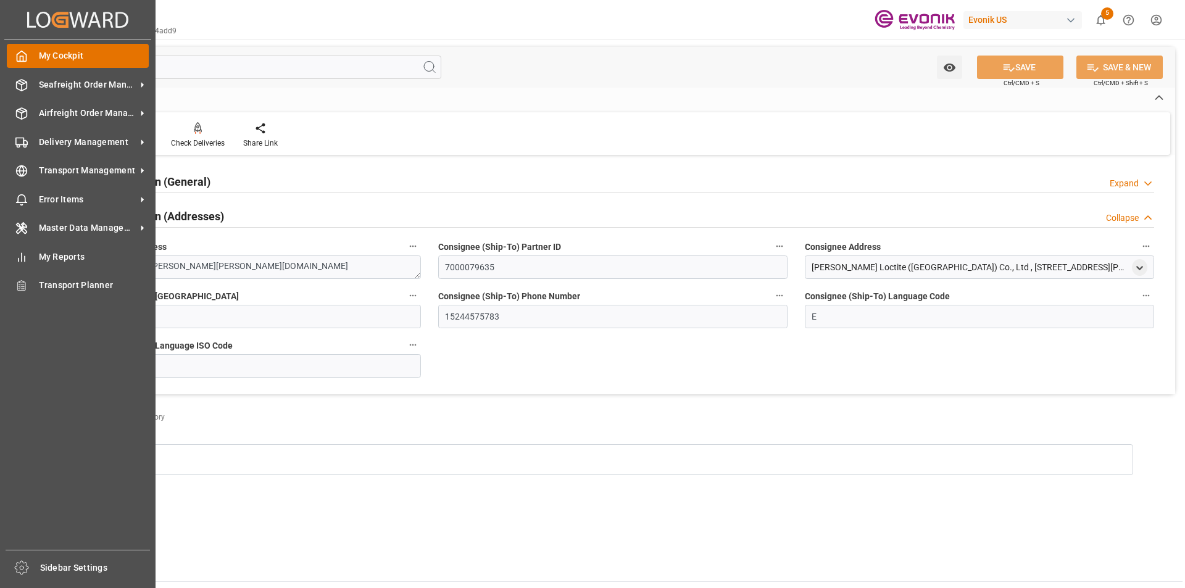
click at [30, 55] on div "My Cockpit My Cockpit" at bounding box center [78, 56] width 142 height 24
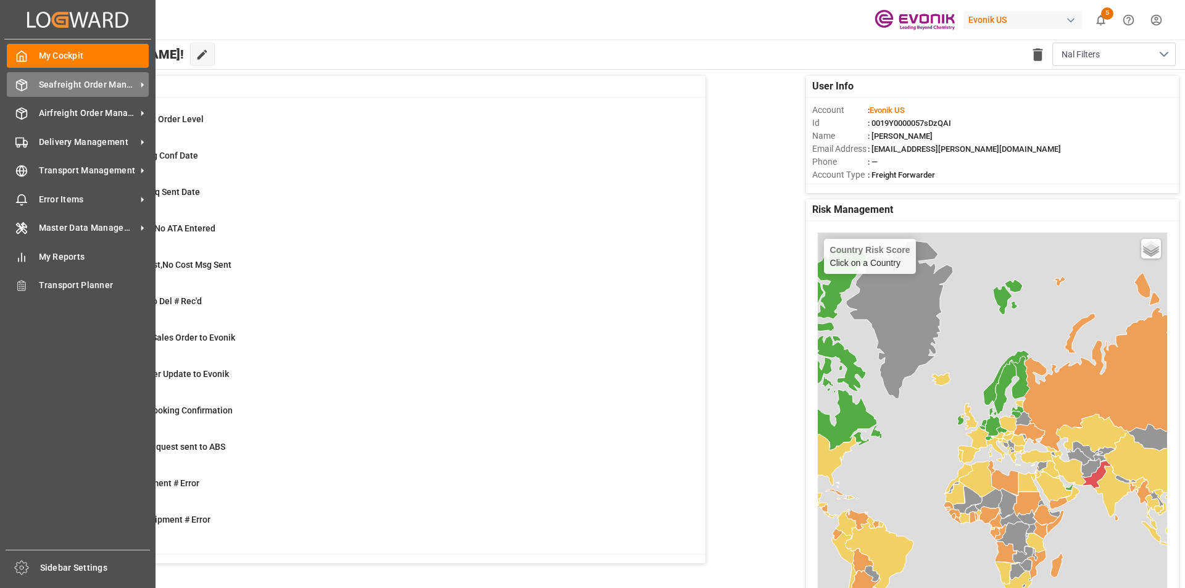
click at [21, 80] on icon at bounding box center [22, 85] width 10 height 11
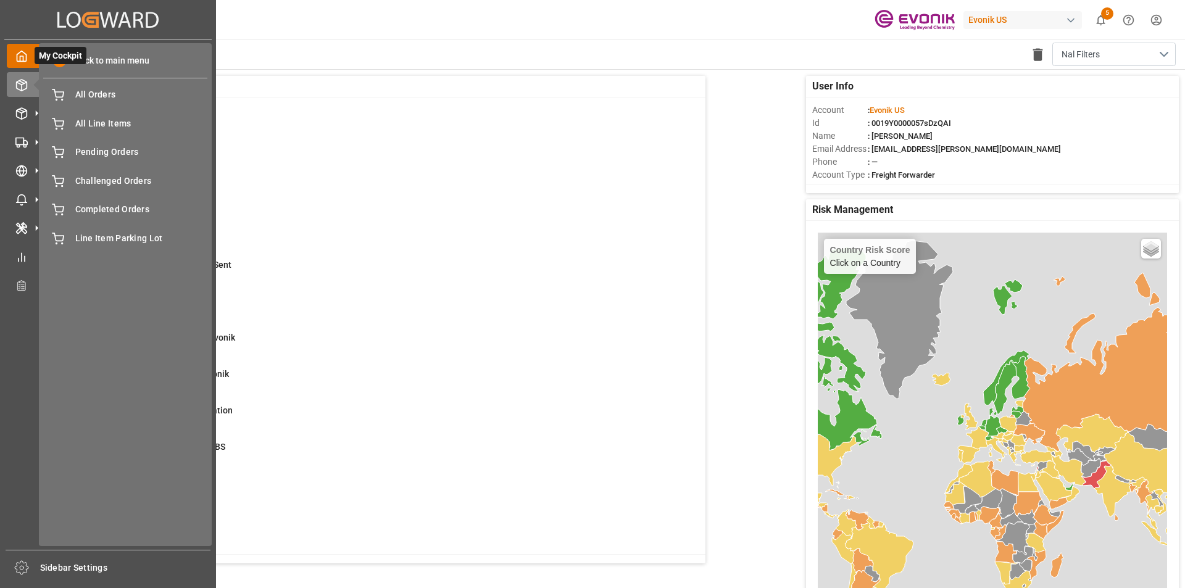
click at [31, 52] on div "My Cockpit My Cockpit" at bounding box center [108, 56] width 202 height 24
click at [106, 62] on span "Back to main menu" at bounding box center [107, 60] width 83 height 13
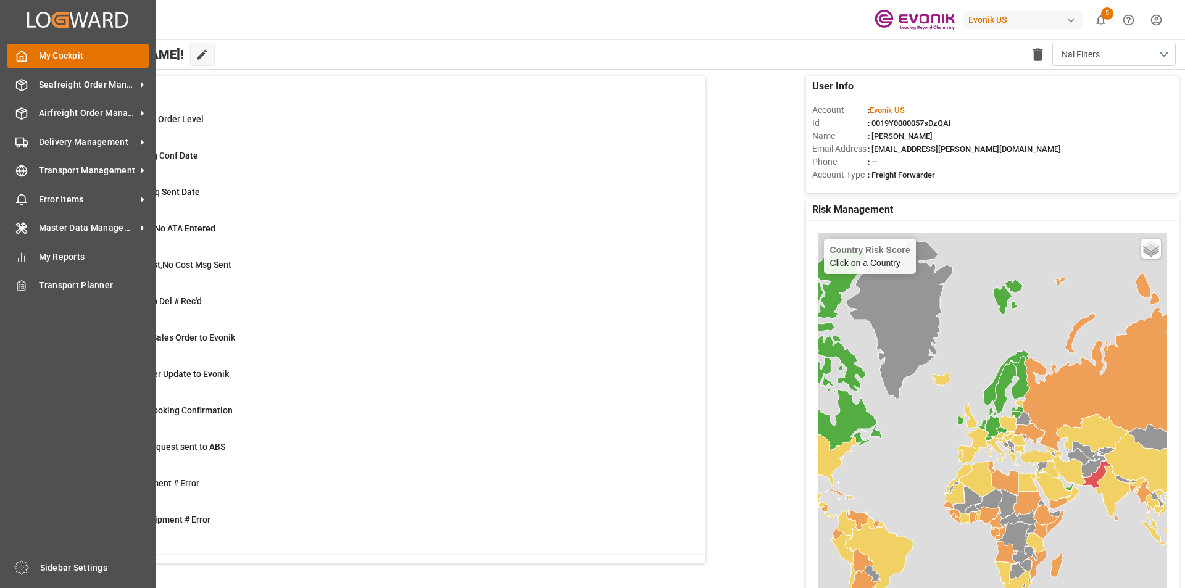
click at [14, 52] on div at bounding box center [17, 55] width 21 height 13
click at [71, 260] on span "My Reports" at bounding box center [94, 257] width 110 height 13
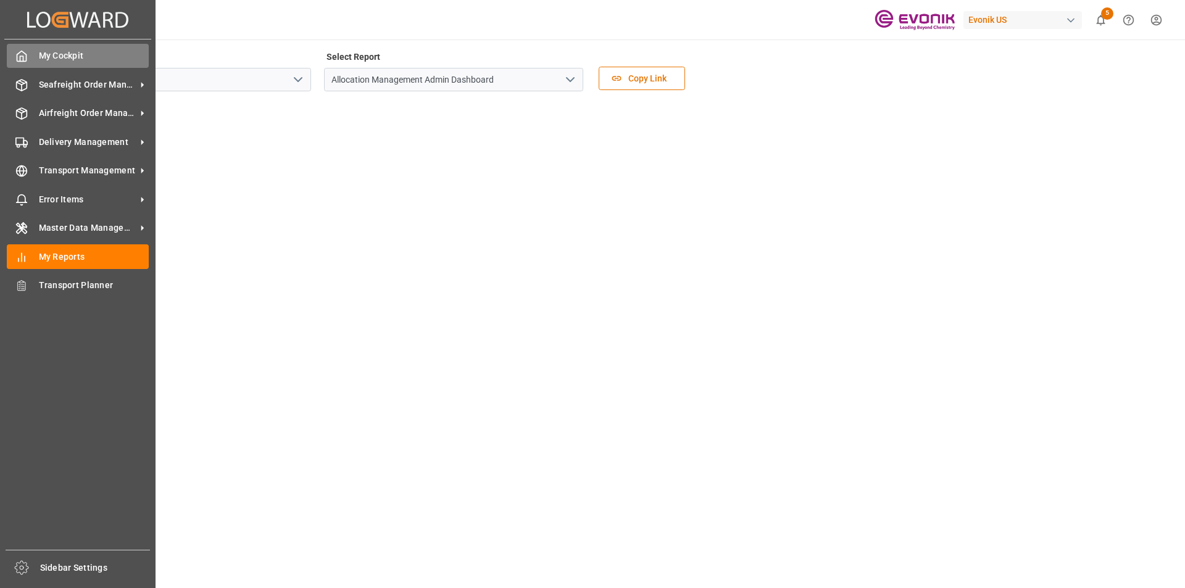
click at [17, 49] on div at bounding box center [17, 55] width 21 height 13
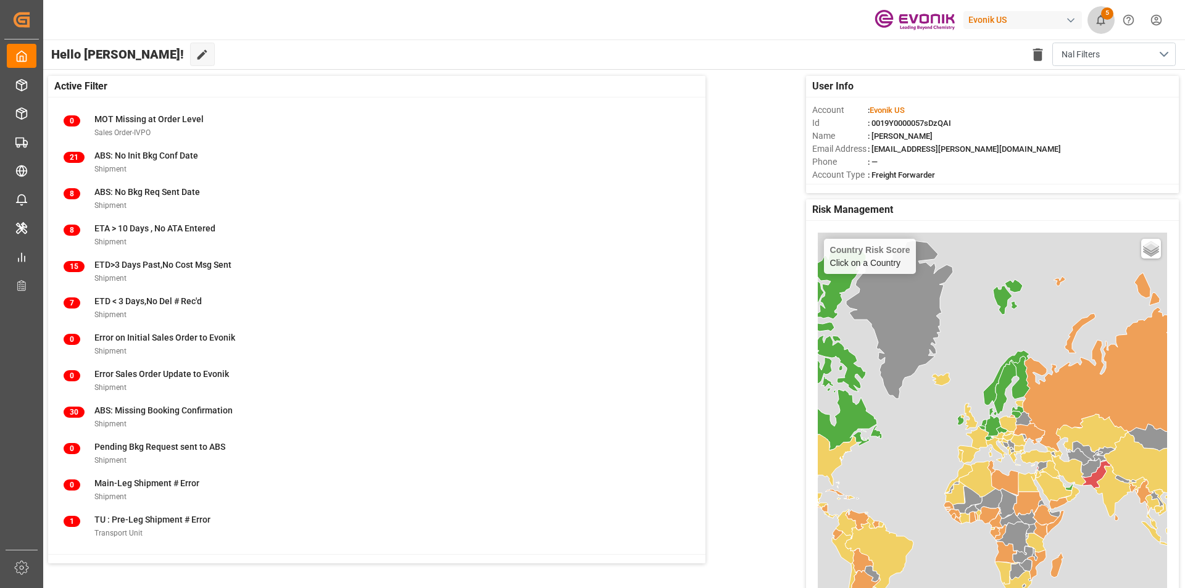
click at [1102, 24] on icon "show 5 new notifications" at bounding box center [1100, 20] width 13 height 13
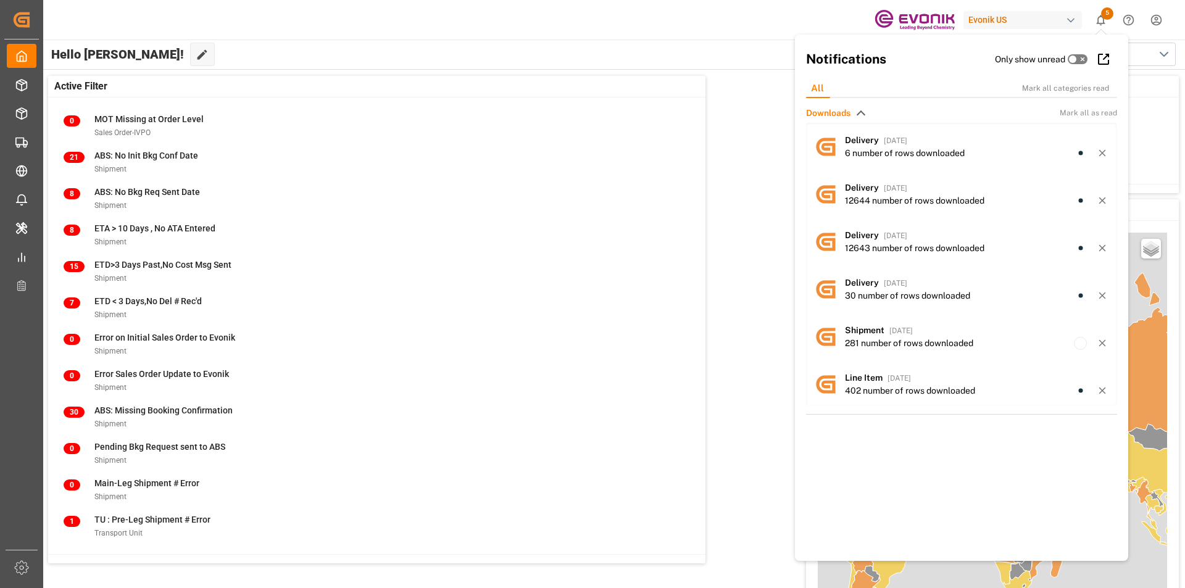
click at [851, 115] on span "Downloads" at bounding box center [828, 113] width 44 height 13
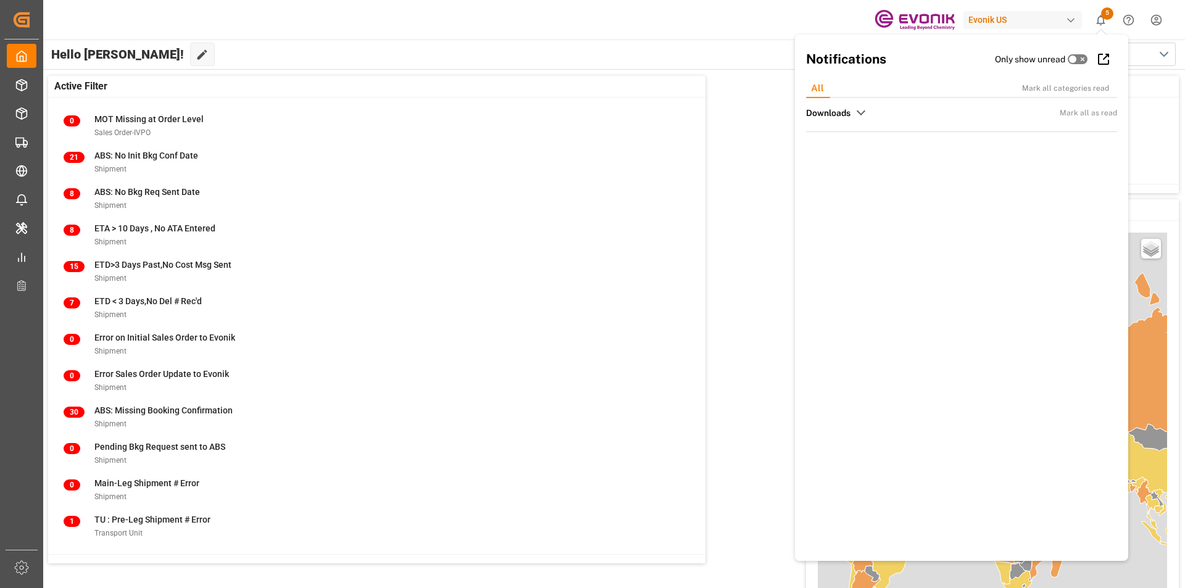
click at [857, 115] on div "Downloads Mark all as read" at bounding box center [961, 113] width 311 height 13
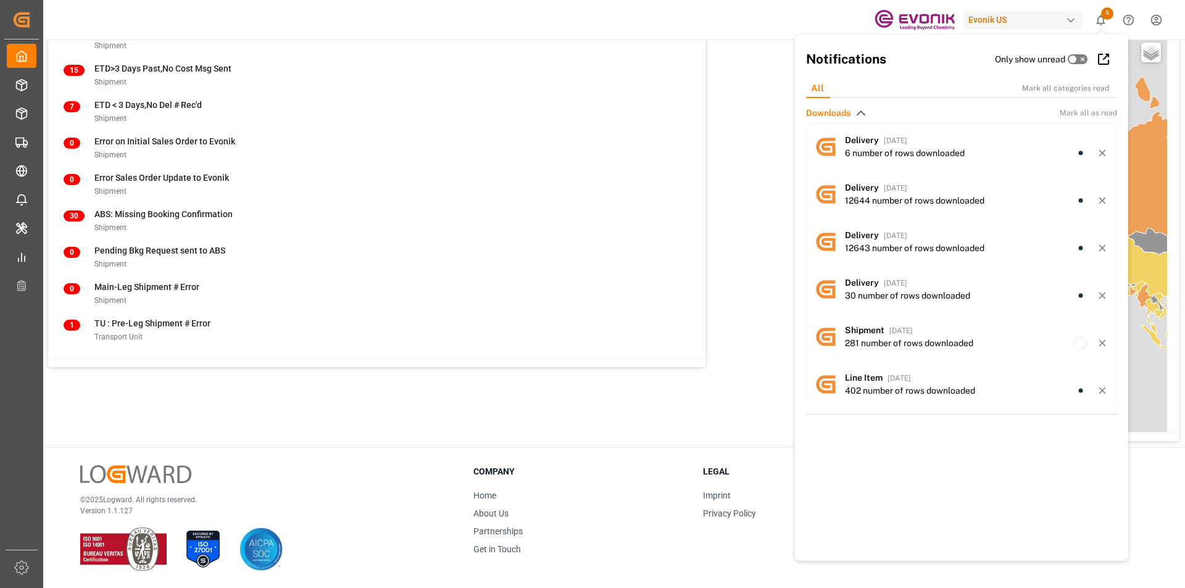
scroll to position [9, 0]
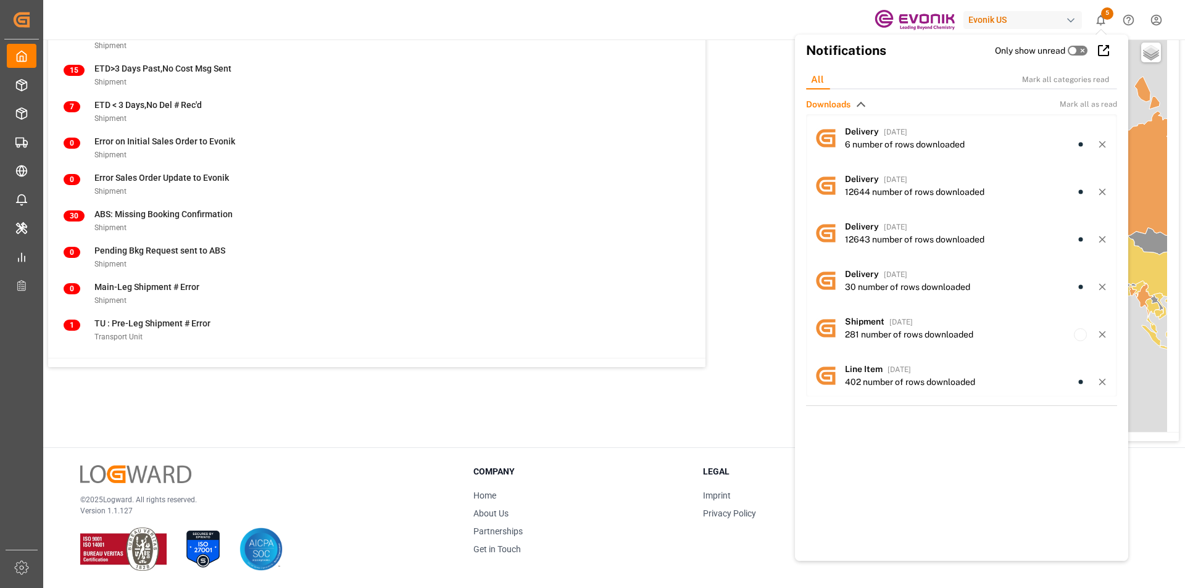
click at [657, 417] on div "User Info Account : Evonik US Id : 0019Y0000057sDzQAI Name : [PERSON_NAME] Emai…" at bounding box center [613, 160] width 1143 height 574
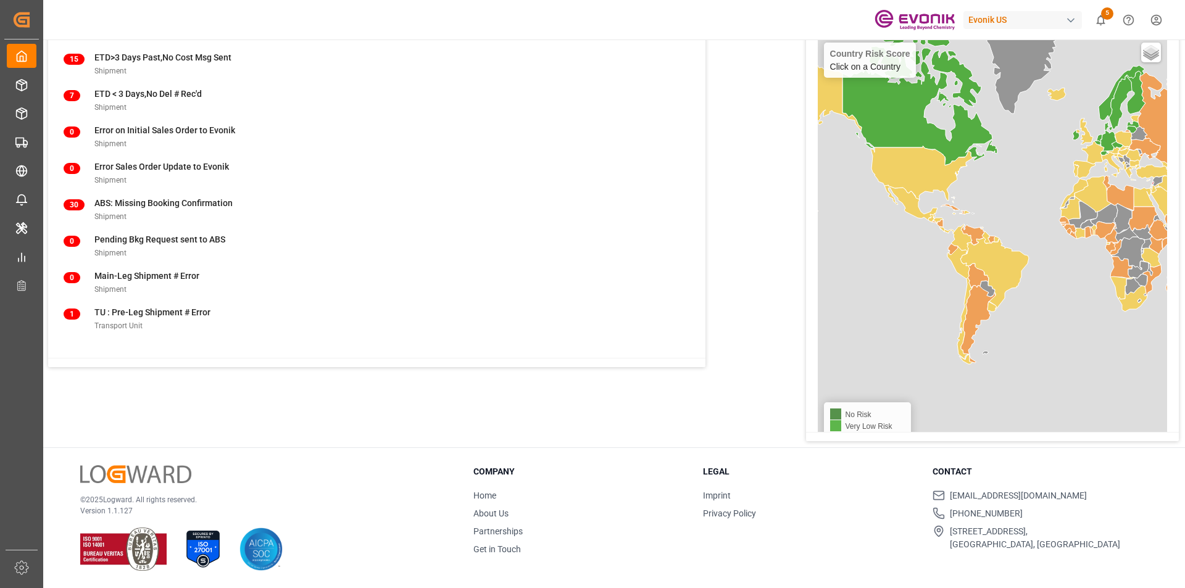
scroll to position [0, 0]
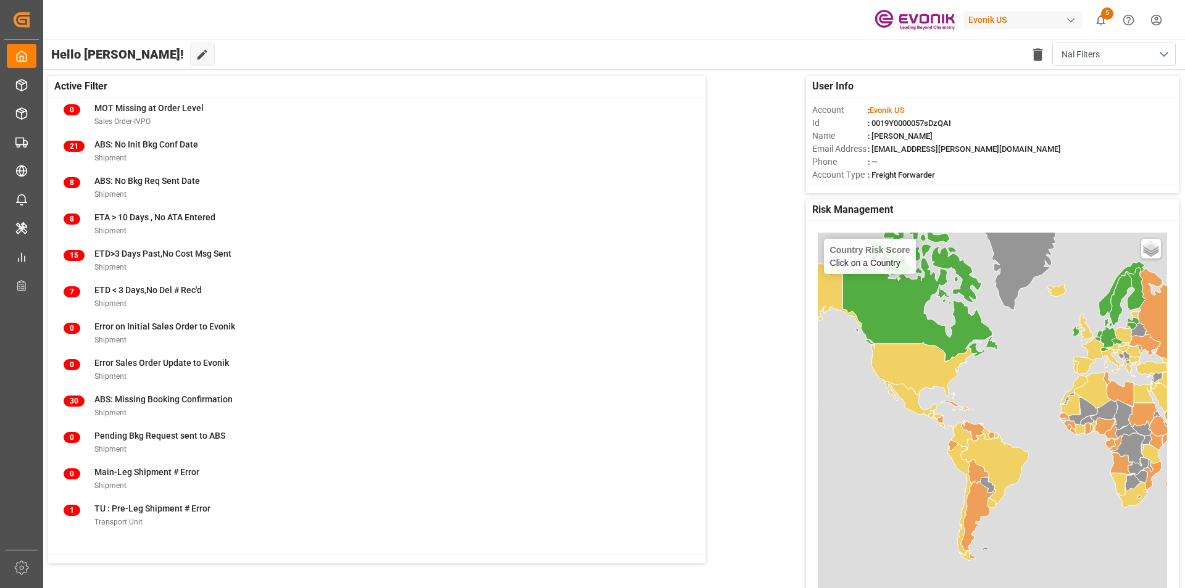
click at [196, 54] on icon at bounding box center [202, 54] width 13 height 13
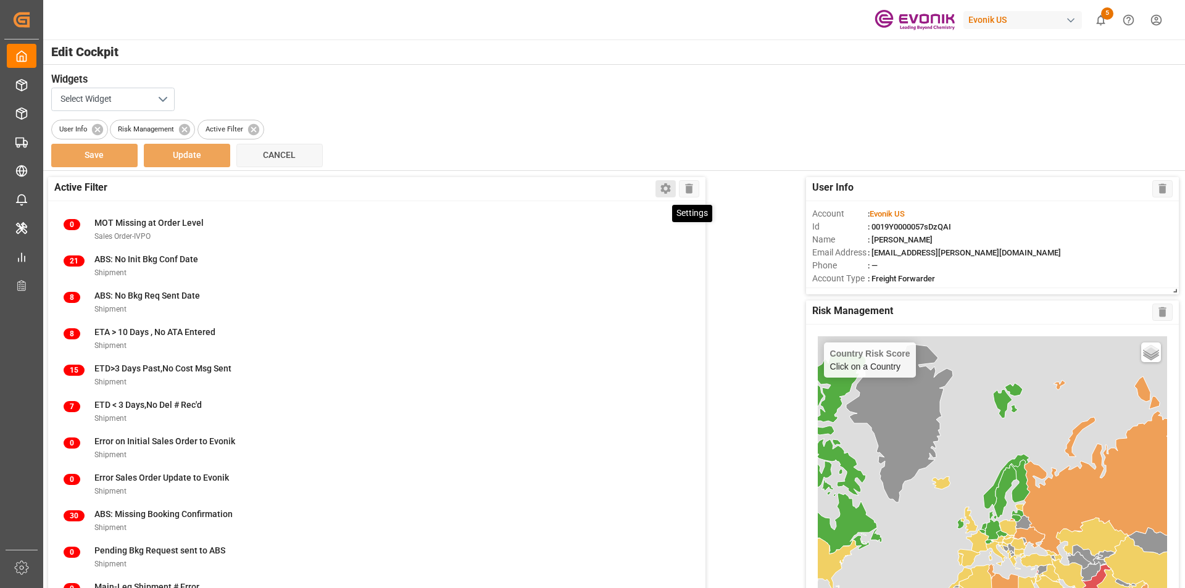
click at [670, 193] on icon at bounding box center [665, 188] width 13 height 13
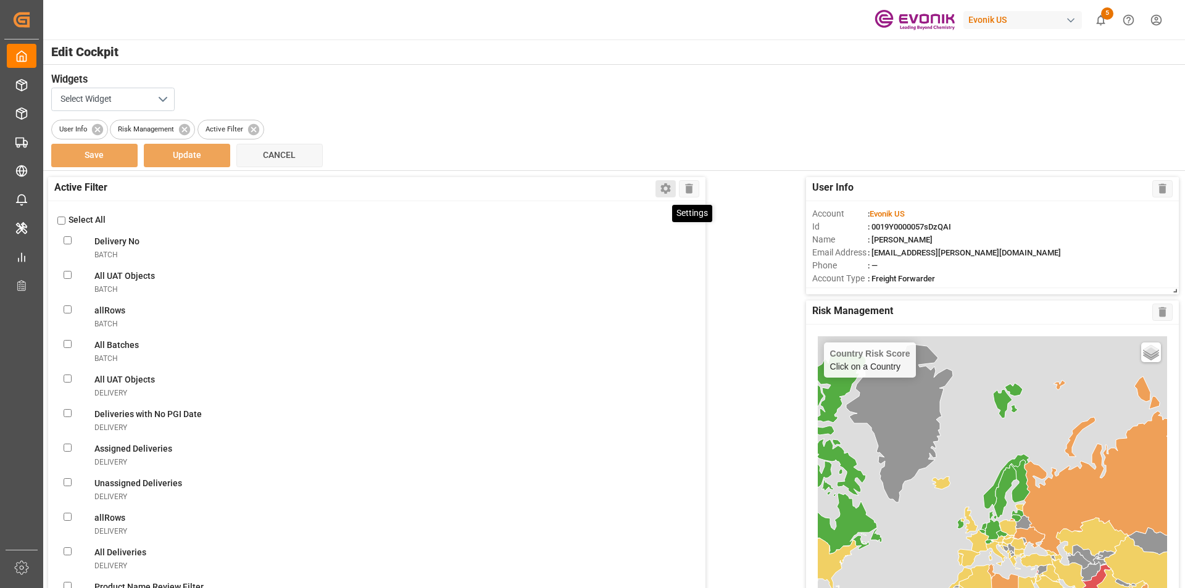
click at [670, 193] on icon at bounding box center [665, 188] width 13 height 13
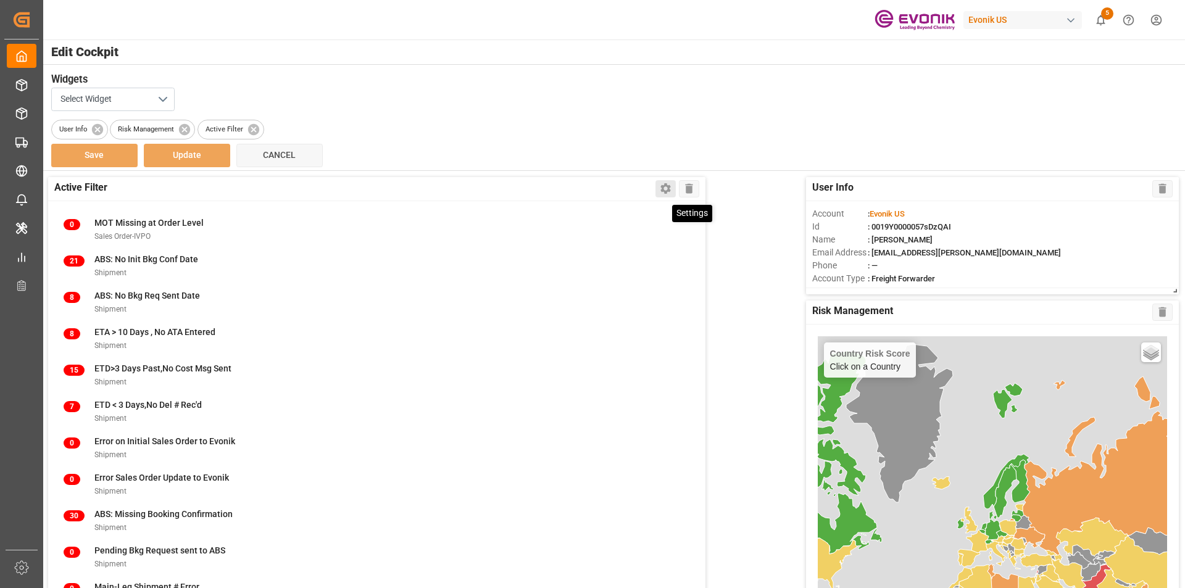
click at [670, 193] on icon at bounding box center [665, 188] width 13 height 13
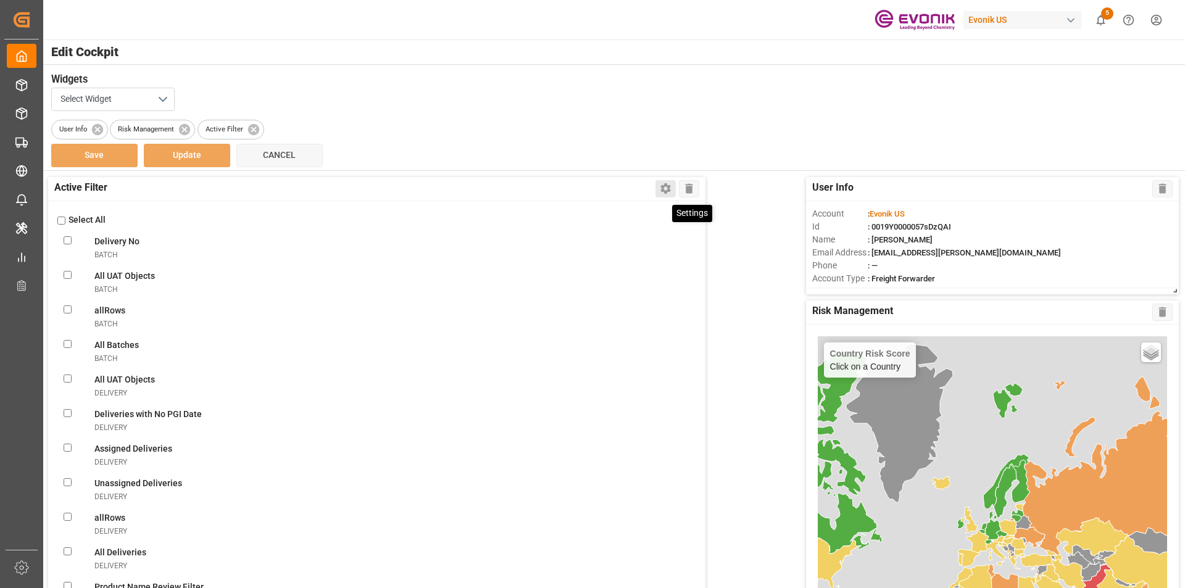
click at [670, 193] on icon at bounding box center [665, 188] width 13 height 13
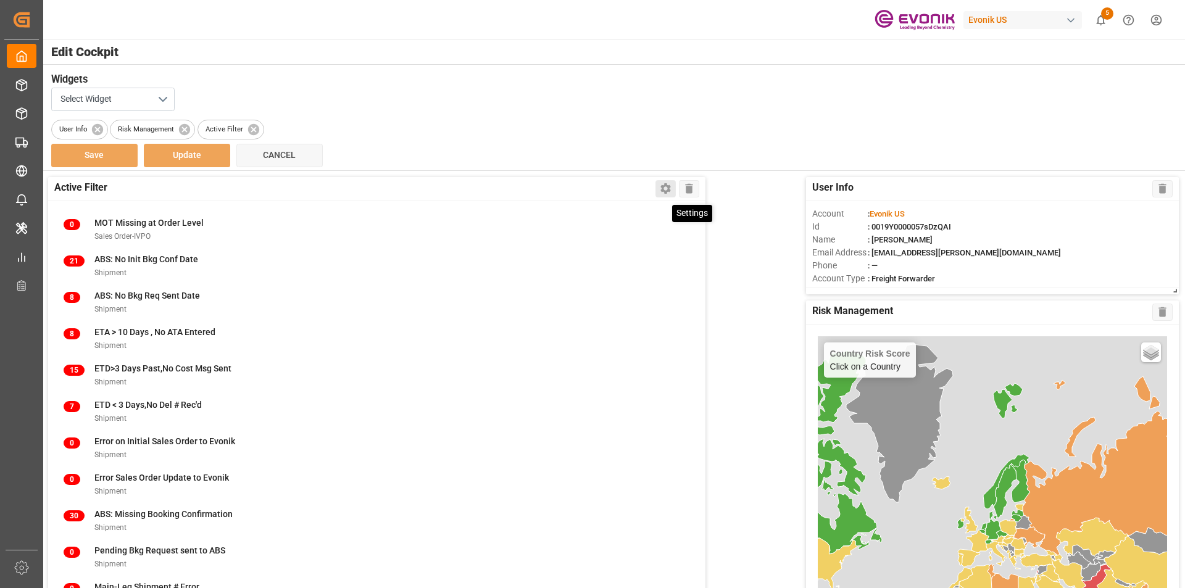
click at [670, 193] on icon at bounding box center [665, 188] width 13 height 13
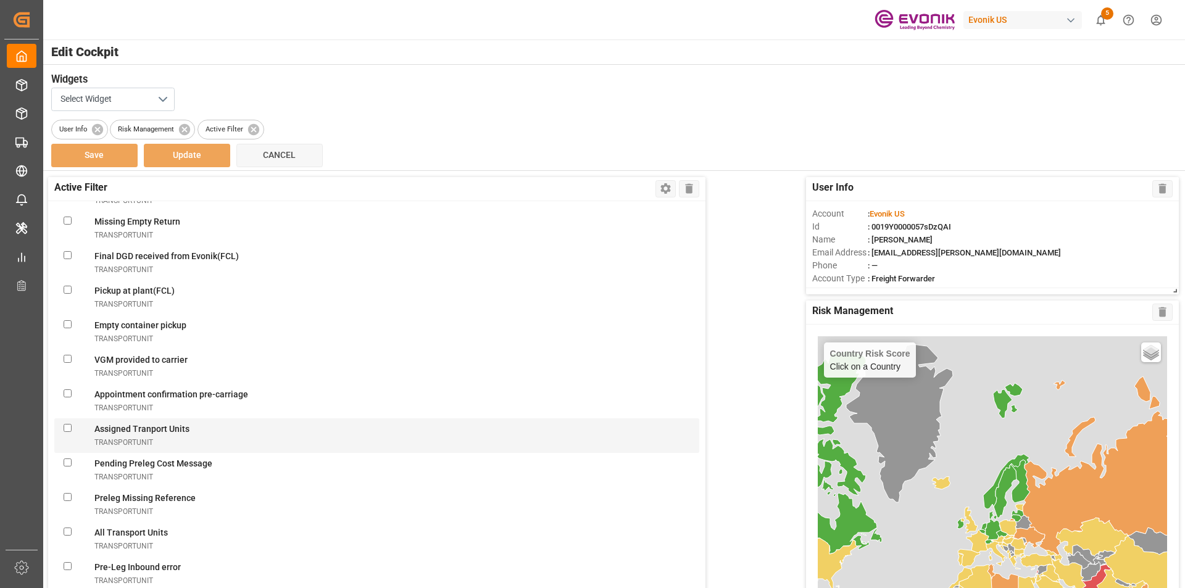
scroll to position [4526, 0]
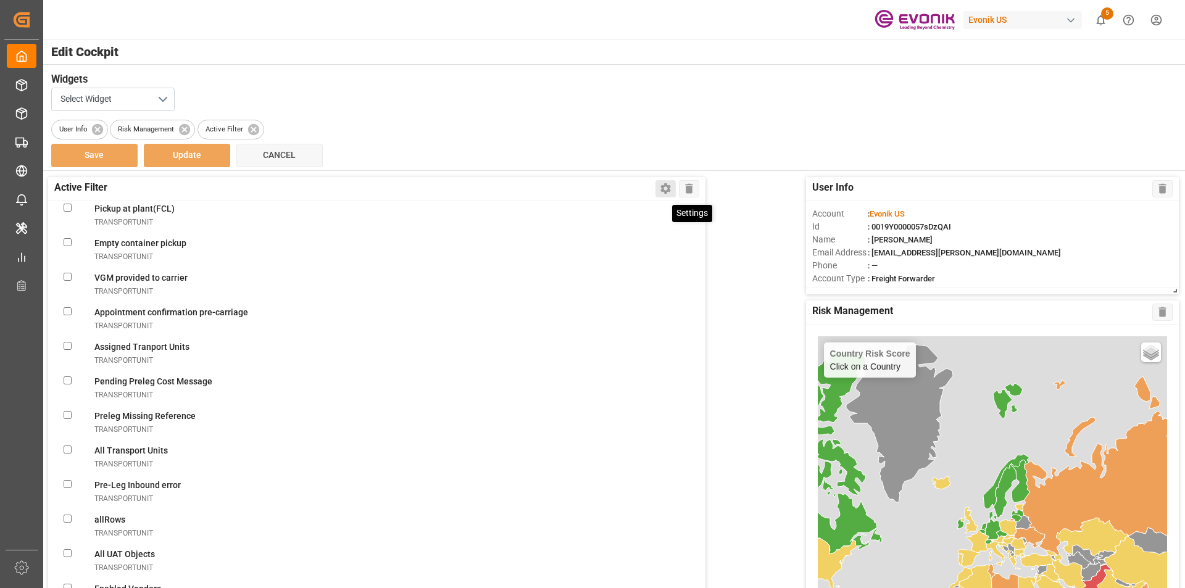
click at [665, 187] on icon at bounding box center [665, 188] width 13 height 13
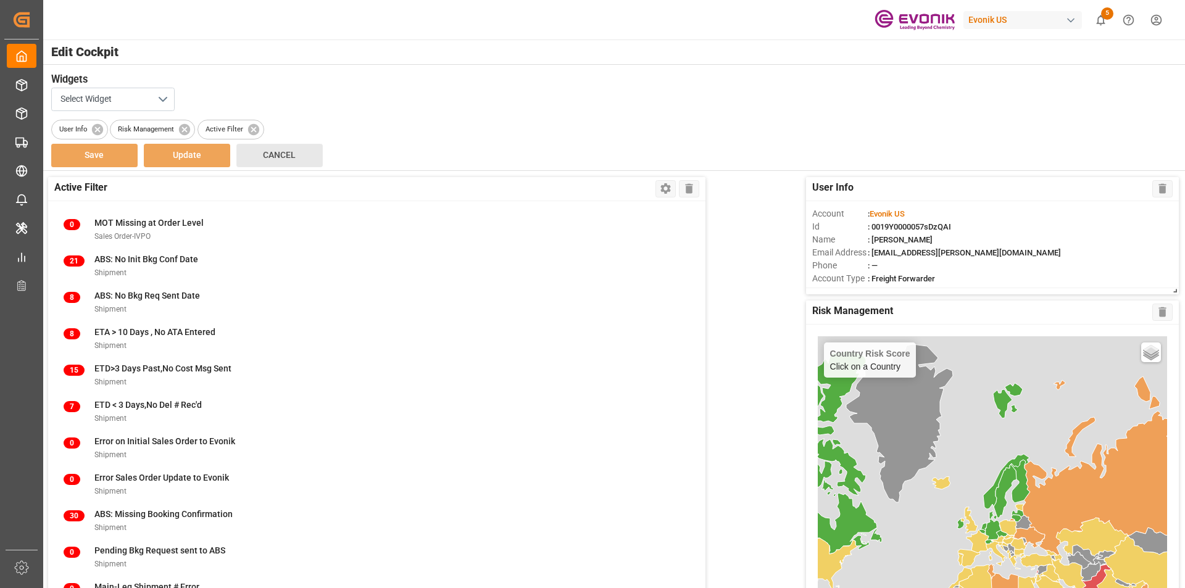
click at [267, 145] on button "Cancel" at bounding box center [279, 155] width 86 height 23
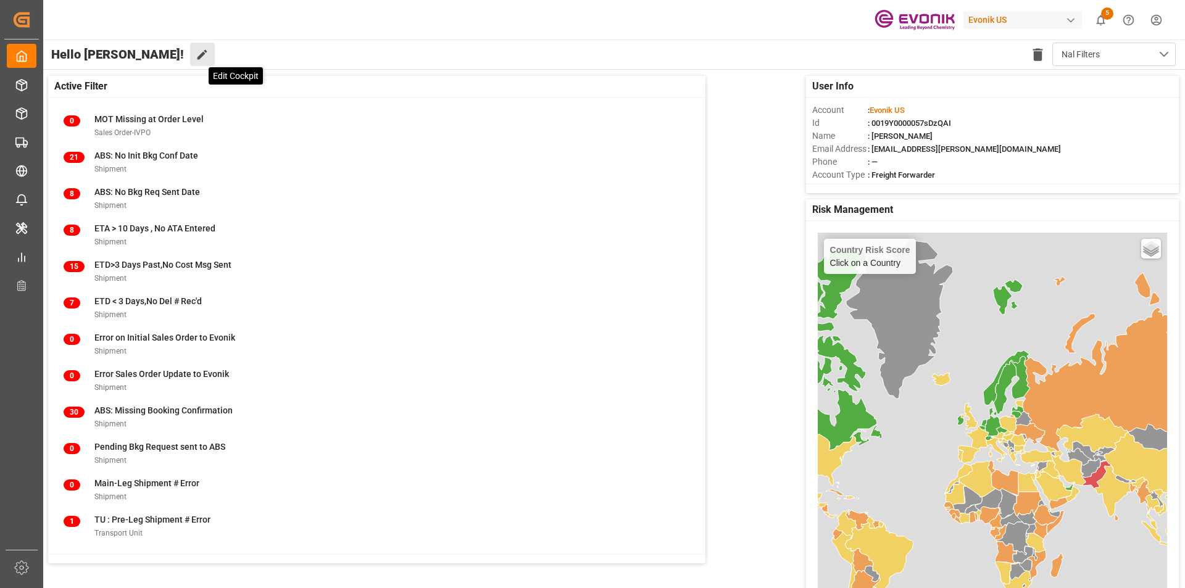
click at [198, 53] on icon at bounding box center [203, 55] width 10 height 10
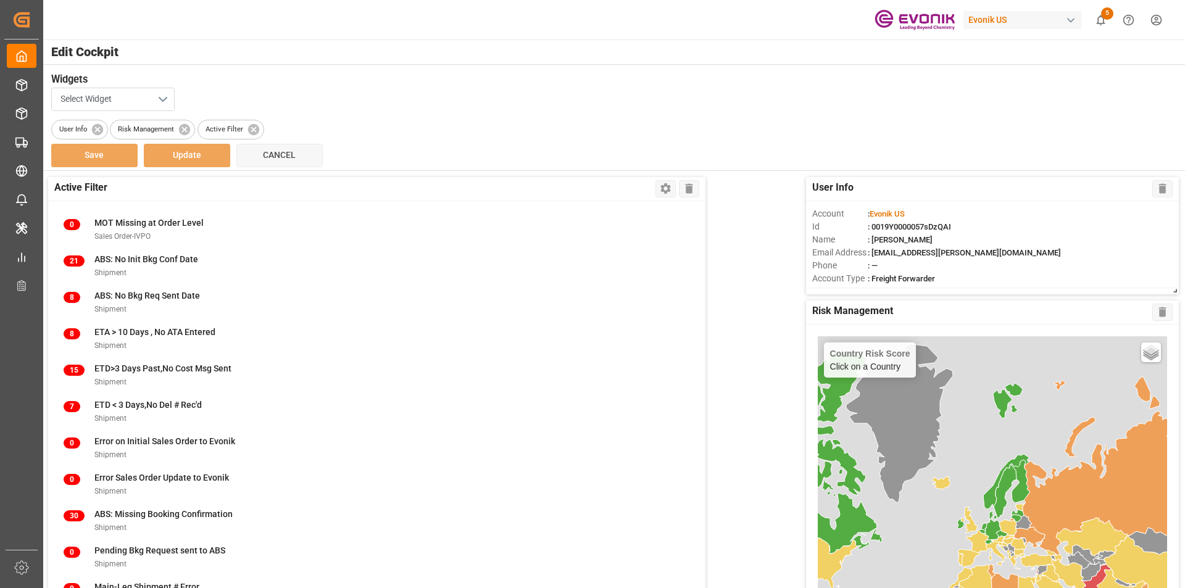
click at [161, 96] on button "Select Widget" at bounding box center [112, 99] width 123 height 23
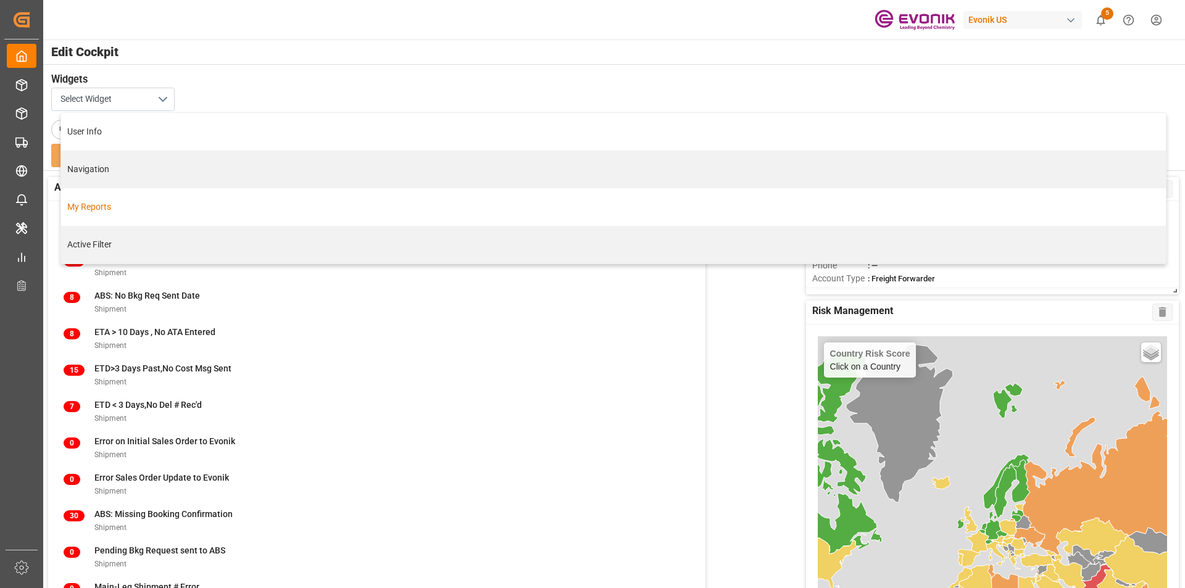
click at [91, 210] on div "My Reports" at bounding box center [613, 207] width 1092 height 13
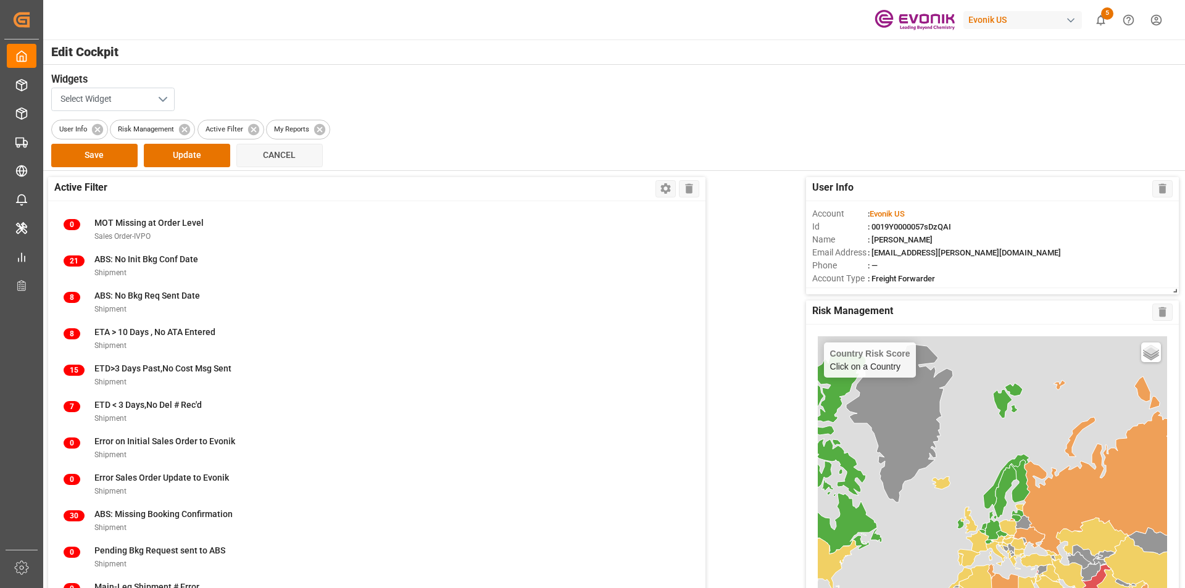
click at [165, 97] on button "Select Widget" at bounding box center [112, 99] width 123 height 23
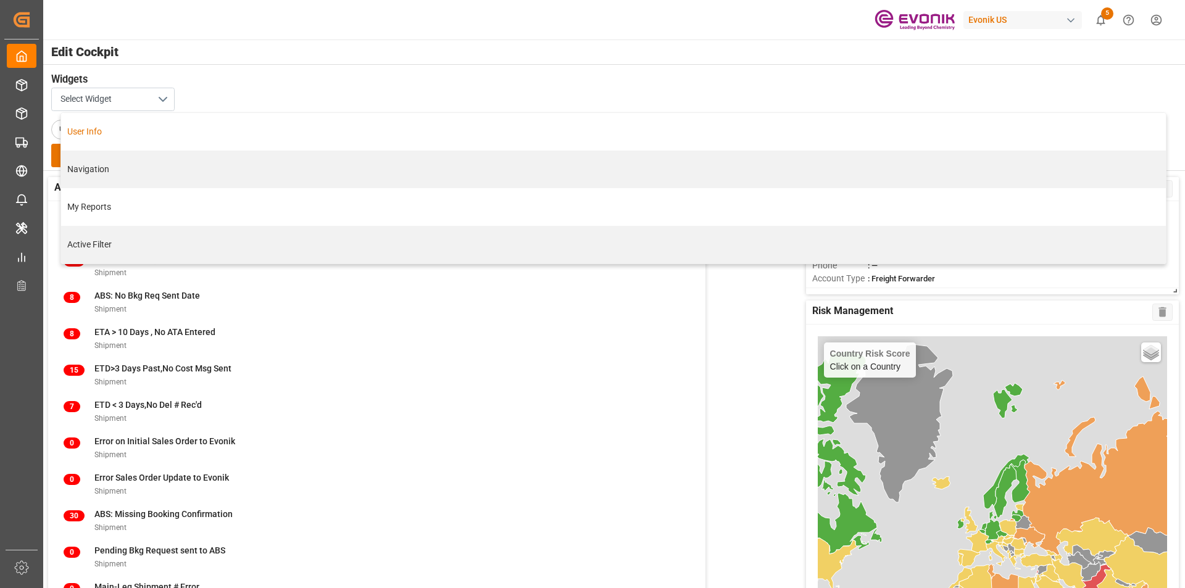
click at [117, 125] on div "User Info" at bounding box center [613, 131] width 1092 height 13
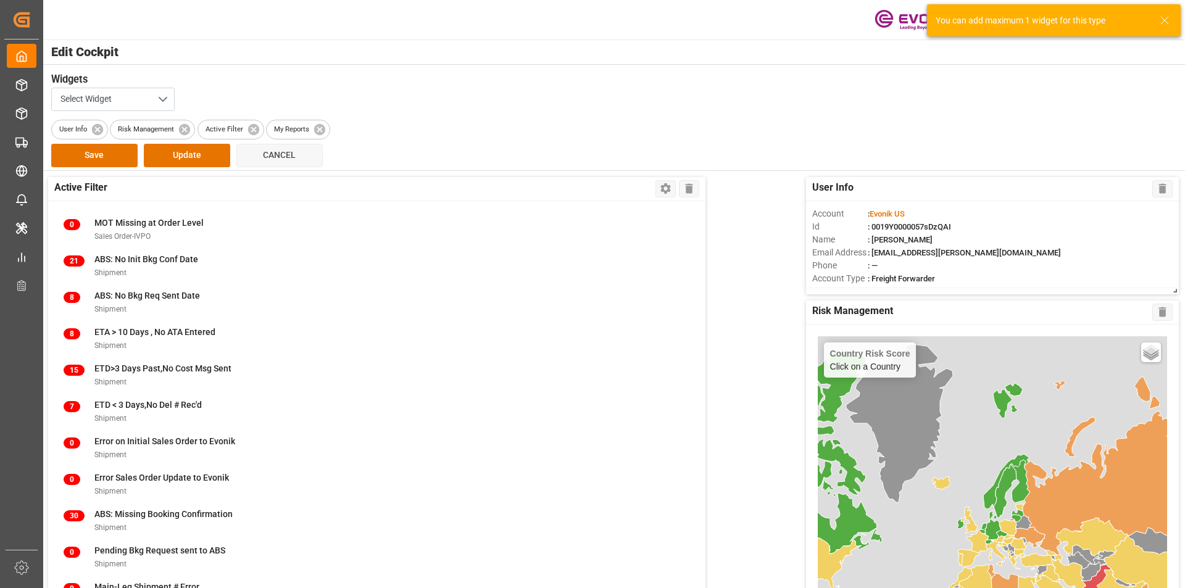
click at [404, 96] on div "Select Widget" at bounding box center [613, 99] width 1125 height 23
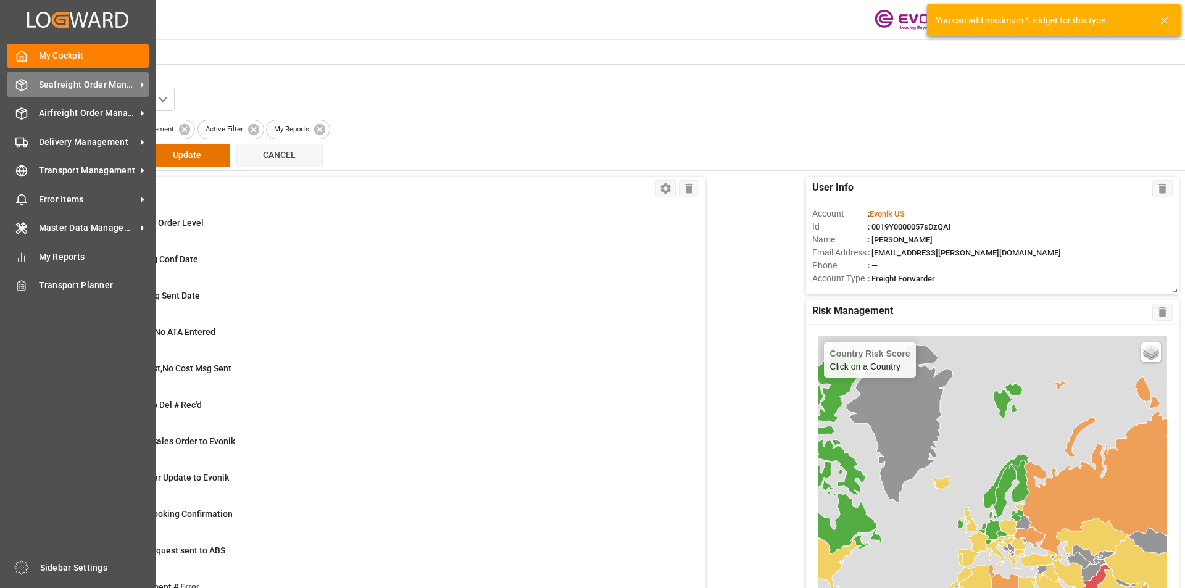
click at [16, 89] on icon at bounding box center [21, 85] width 12 height 12
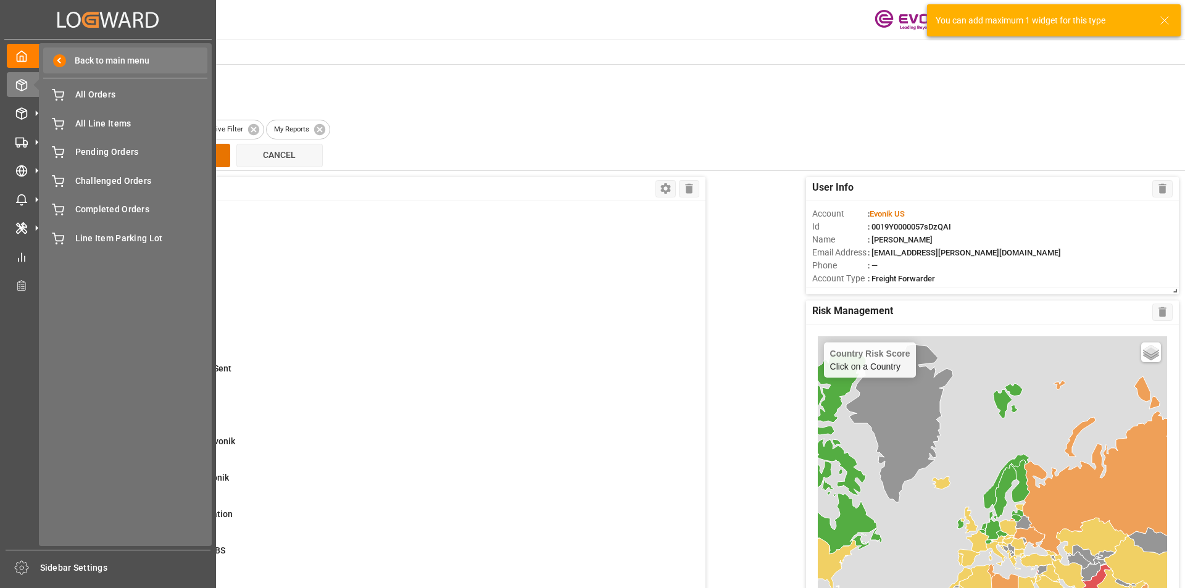
click at [77, 56] on span "Back to main menu" at bounding box center [107, 60] width 83 height 13
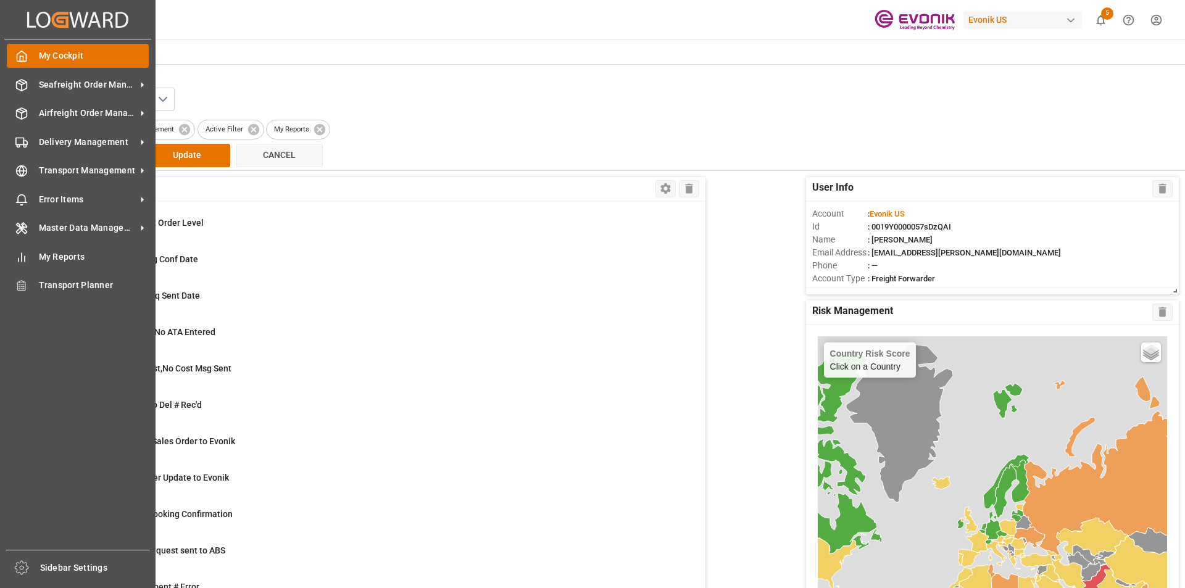
click at [20, 57] on polyline at bounding box center [21, 58] width 3 height 5
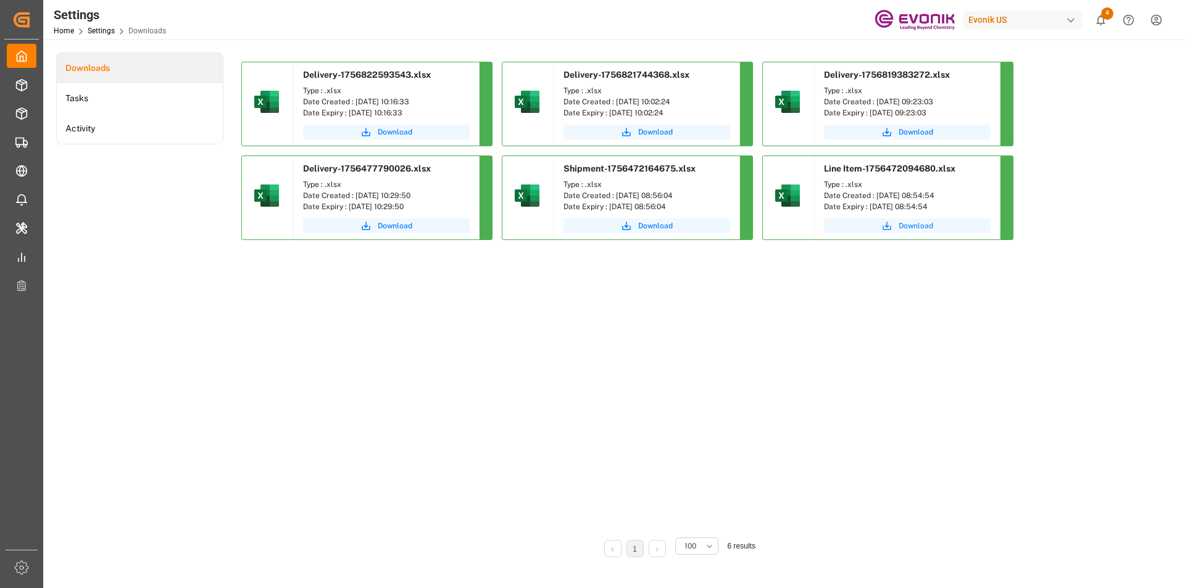
click at [897, 225] on button "Download" at bounding box center [907, 225] width 167 height 15
click at [646, 228] on span "Download" at bounding box center [655, 225] width 35 height 11
click at [662, 227] on span "Download" at bounding box center [655, 225] width 35 height 11
